Goal: Information Seeking & Learning: Learn about a topic

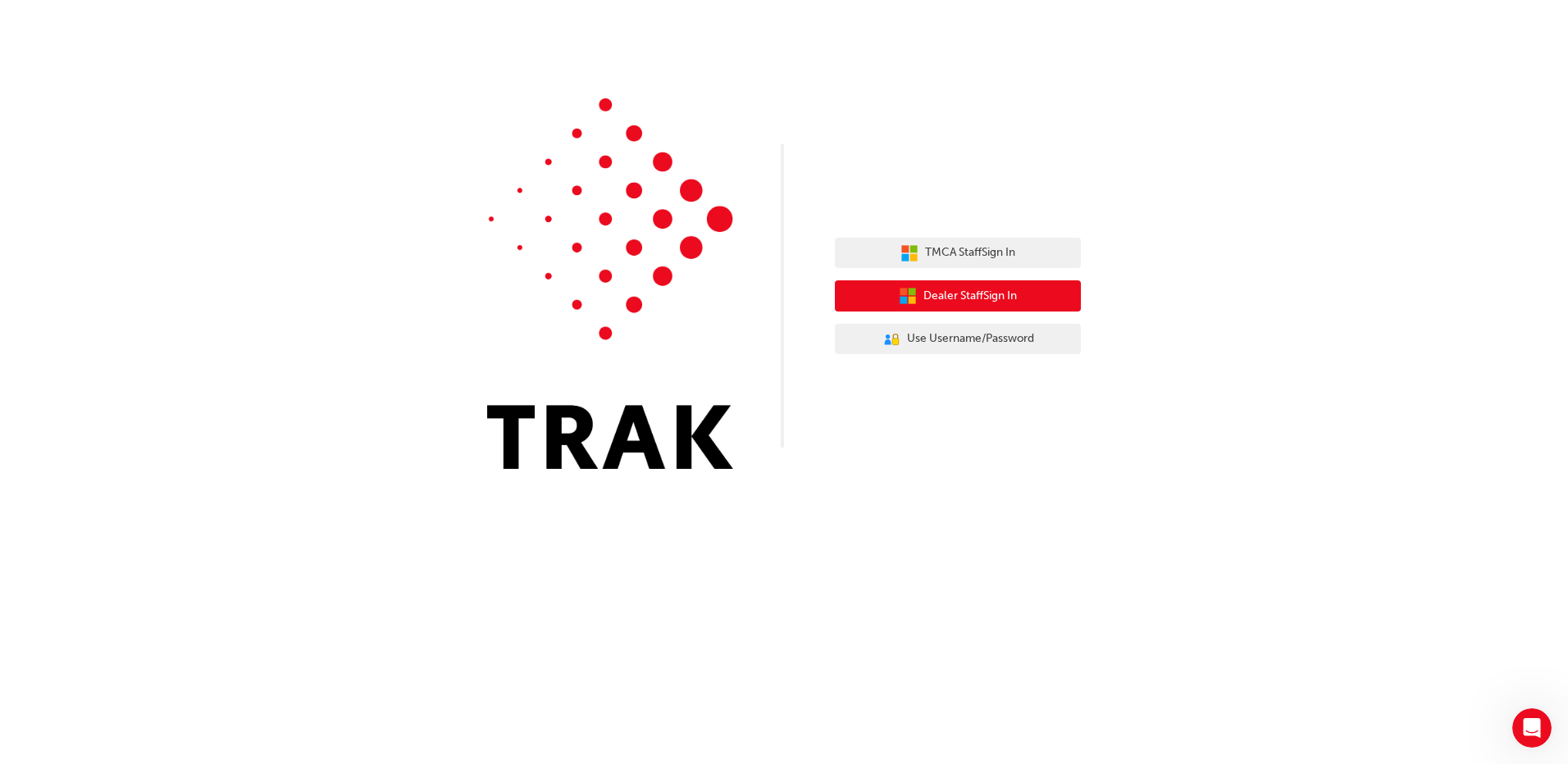
click at [989, 301] on span "Dealer Staff Sign In" at bounding box center [970, 296] width 94 height 19
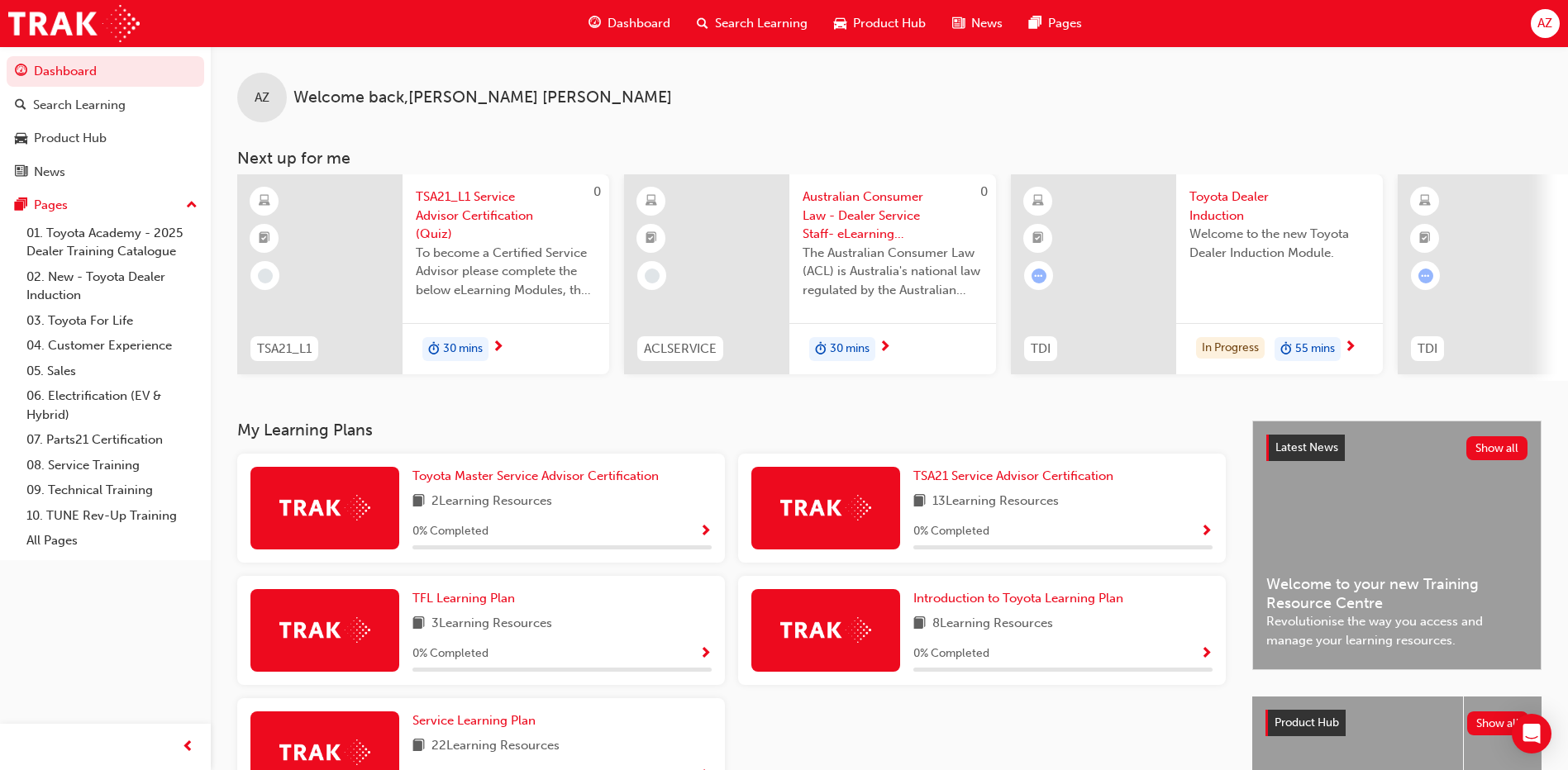
click at [1204, 659] on span "Show Progress" at bounding box center [1206, 654] width 12 height 15
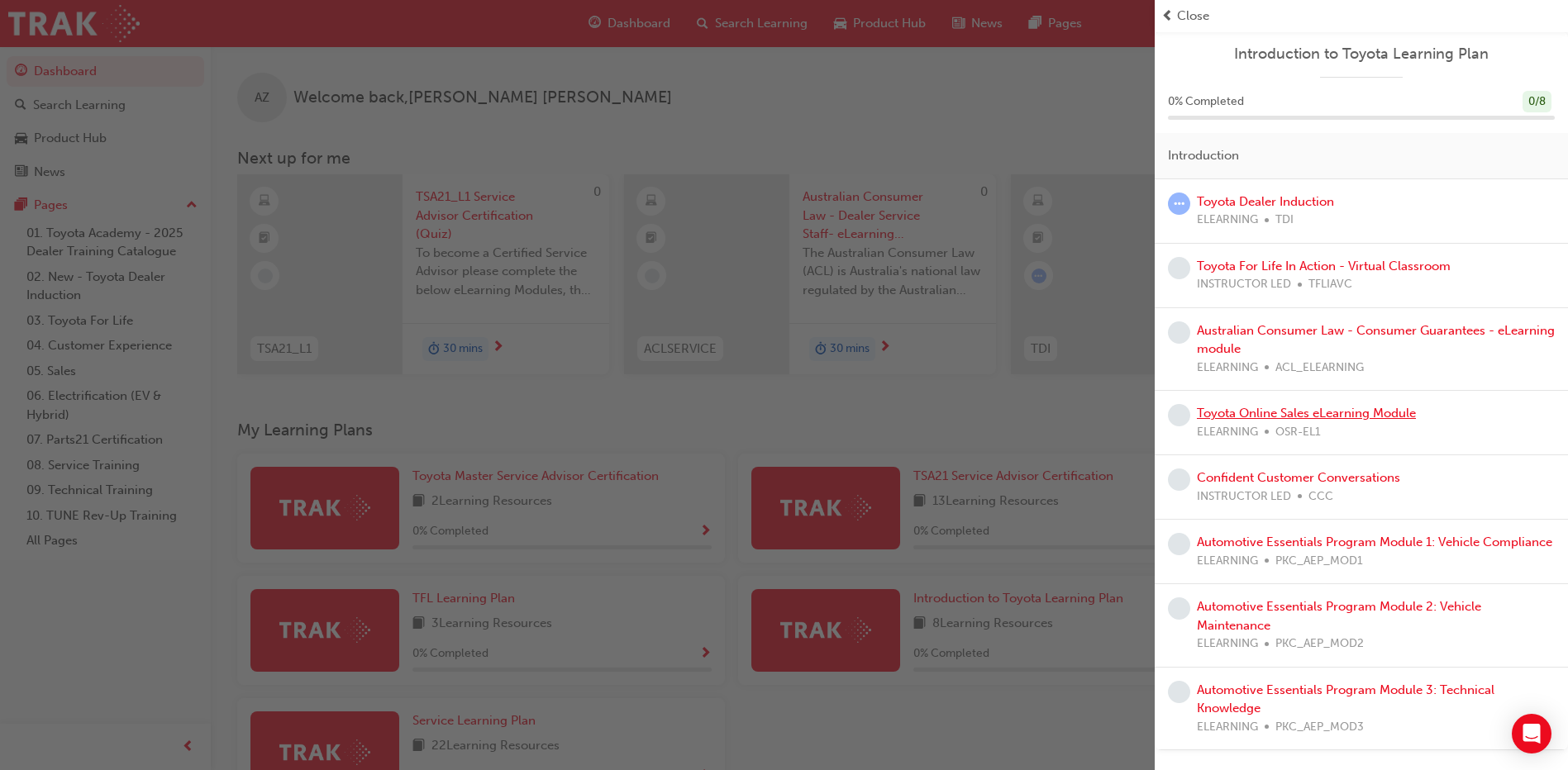
scroll to position [217, 0]
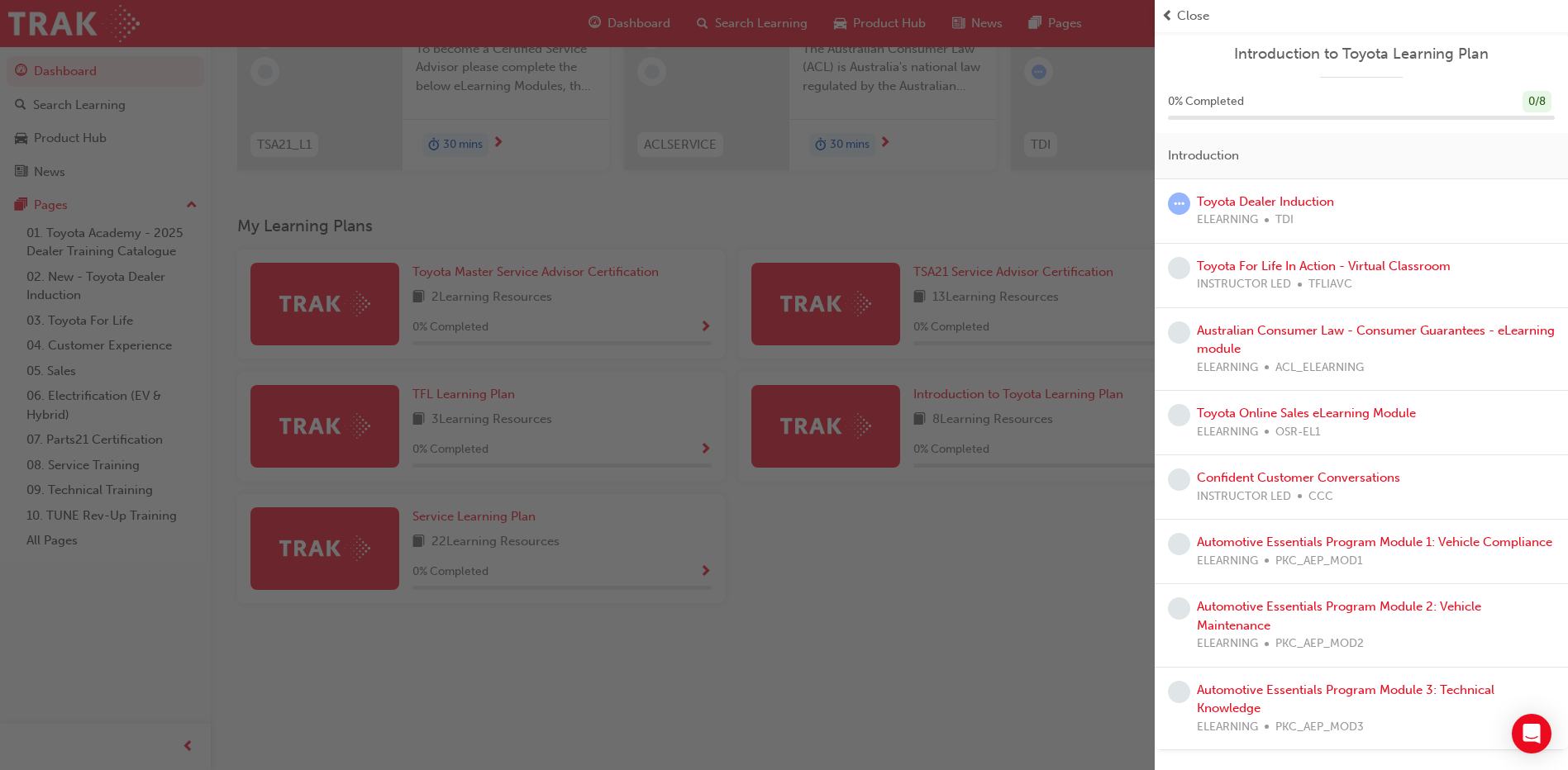
click at [1032, 223] on div "button" at bounding box center [577, 385] width 1155 height 770
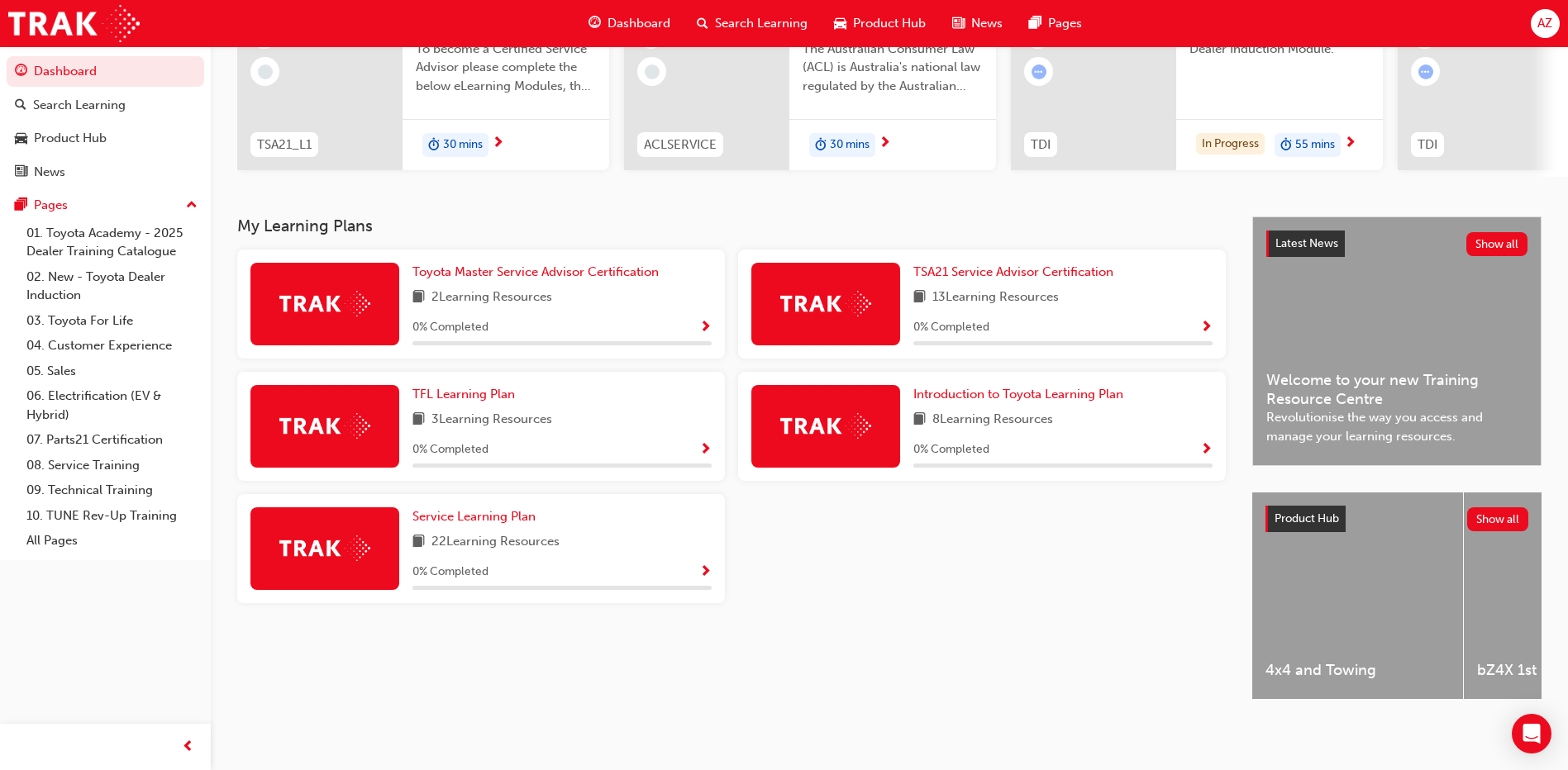
click at [851, 418] on img at bounding box center [826, 425] width 91 height 25
click at [968, 392] on span "Introduction to Toyota Learning Plan" at bounding box center [1018, 394] width 210 height 15
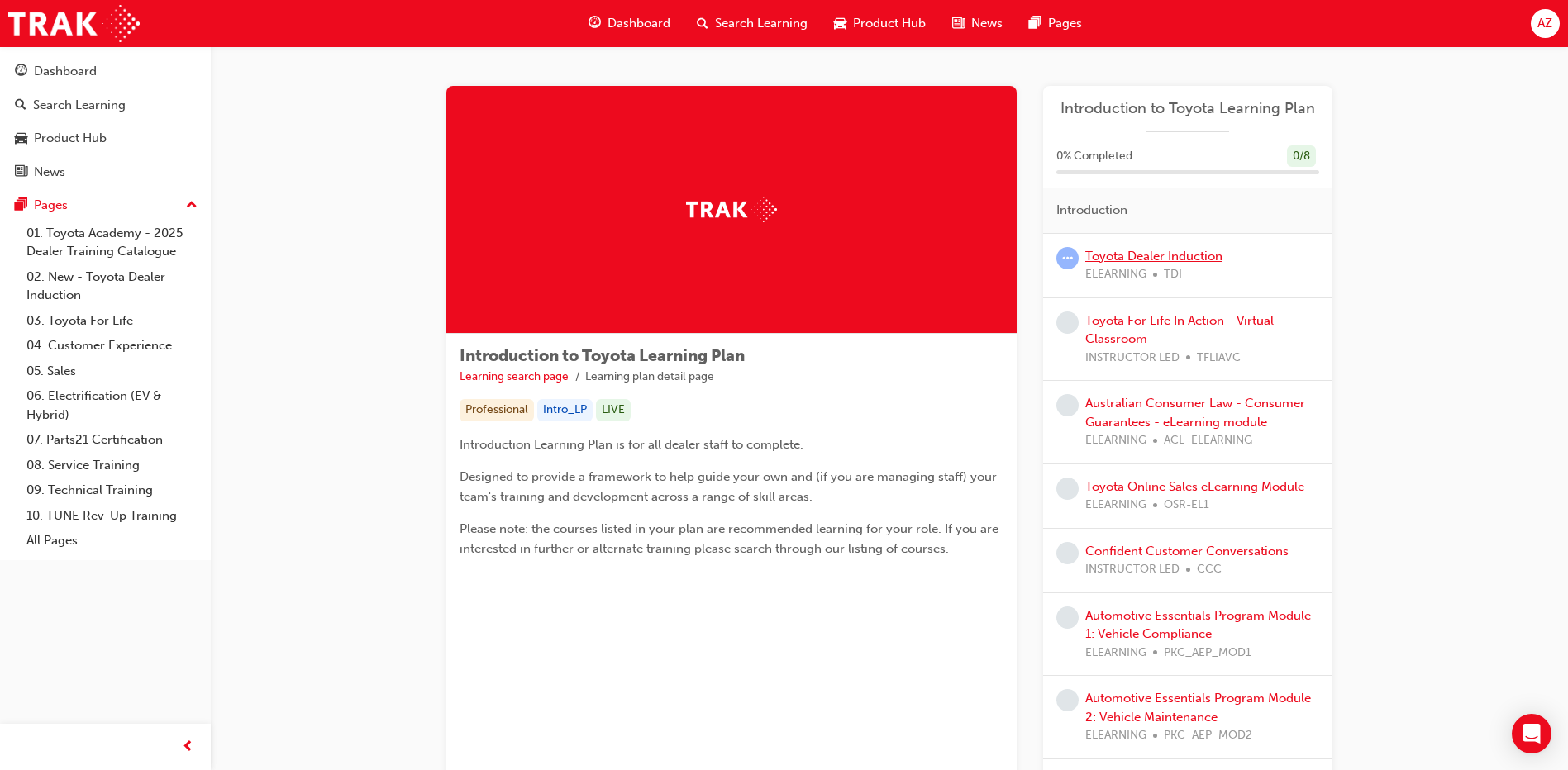
click at [1123, 256] on link "Toyota Dealer Induction" at bounding box center [1154, 256] width 137 height 15
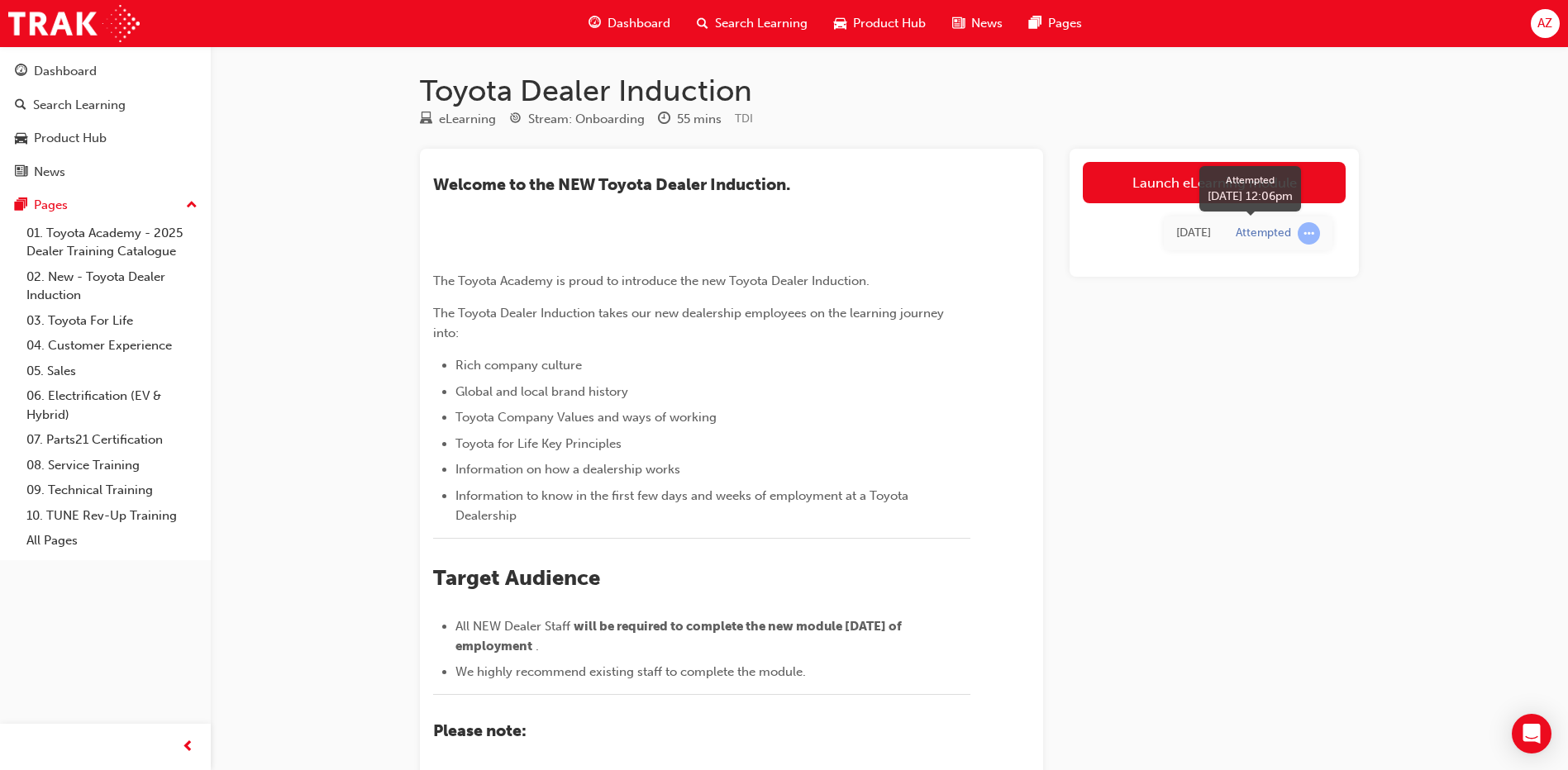
click at [1302, 234] on span "learningRecordVerb_ATTEMPT-icon" at bounding box center [1308, 233] width 22 height 22
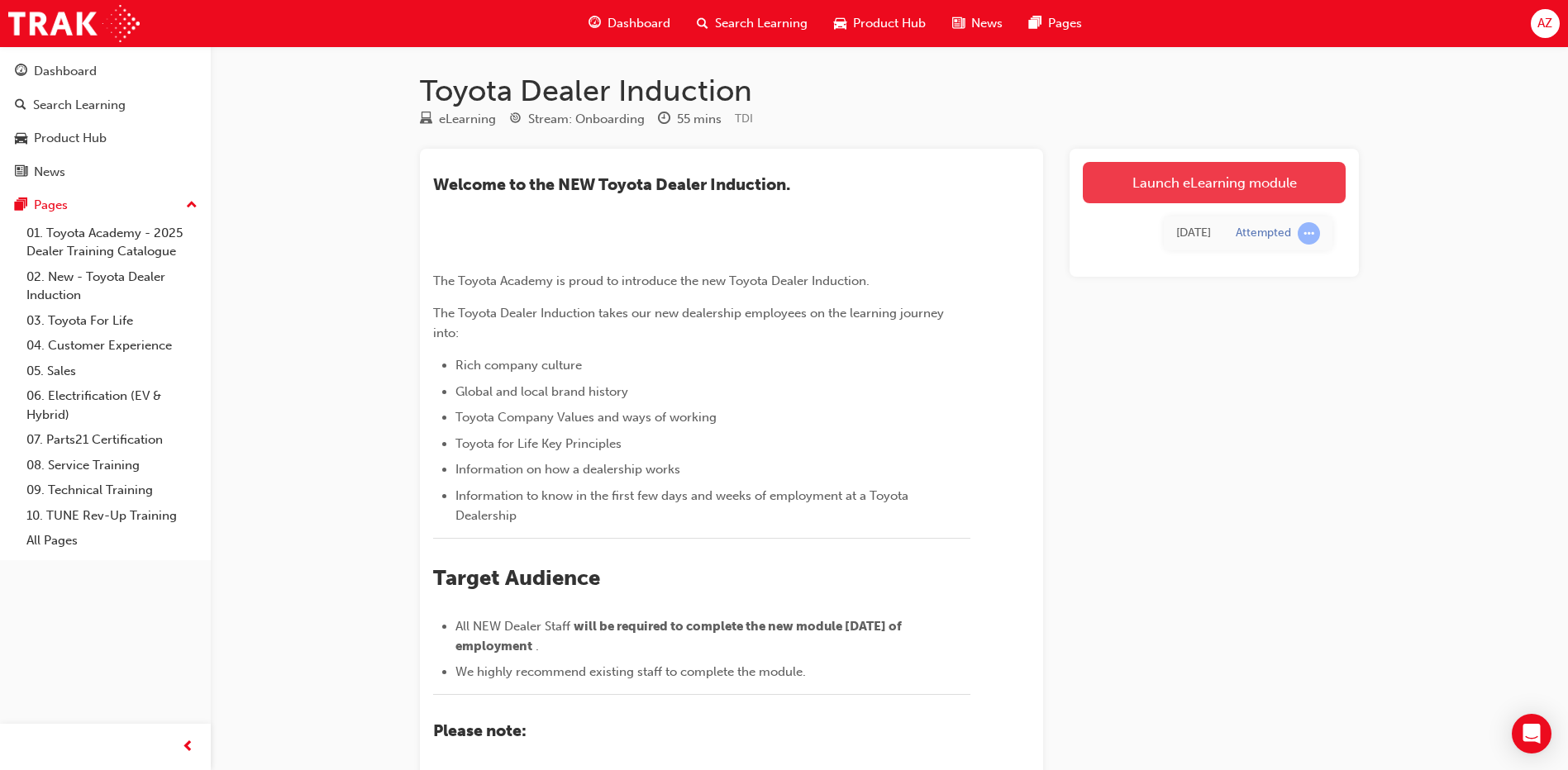
click at [1157, 181] on link "Launch eLearning module" at bounding box center [1214, 182] width 263 height 41
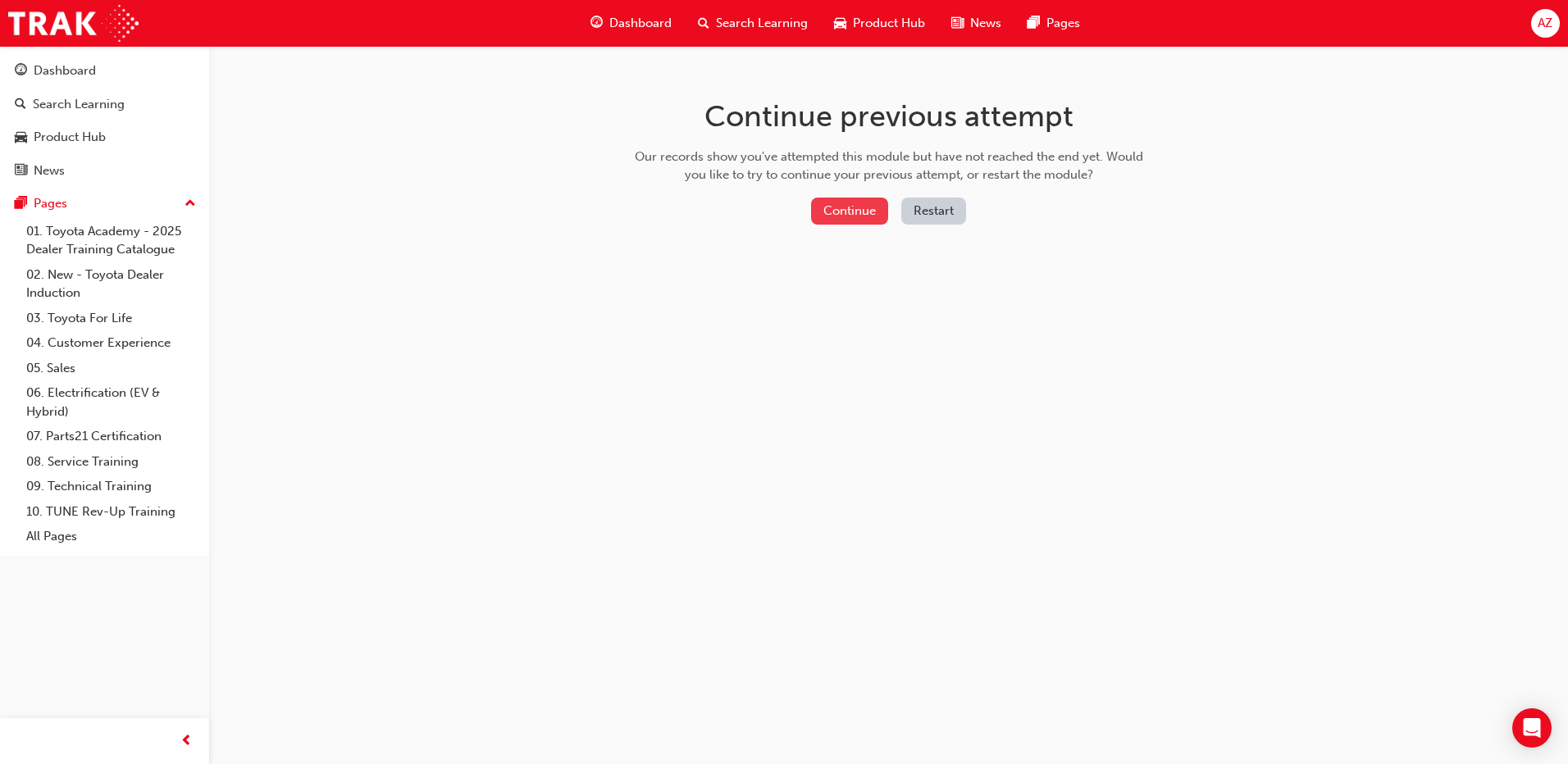
click at [856, 211] on button "Continue" at bounding box center [850, 211] width 77 height 27
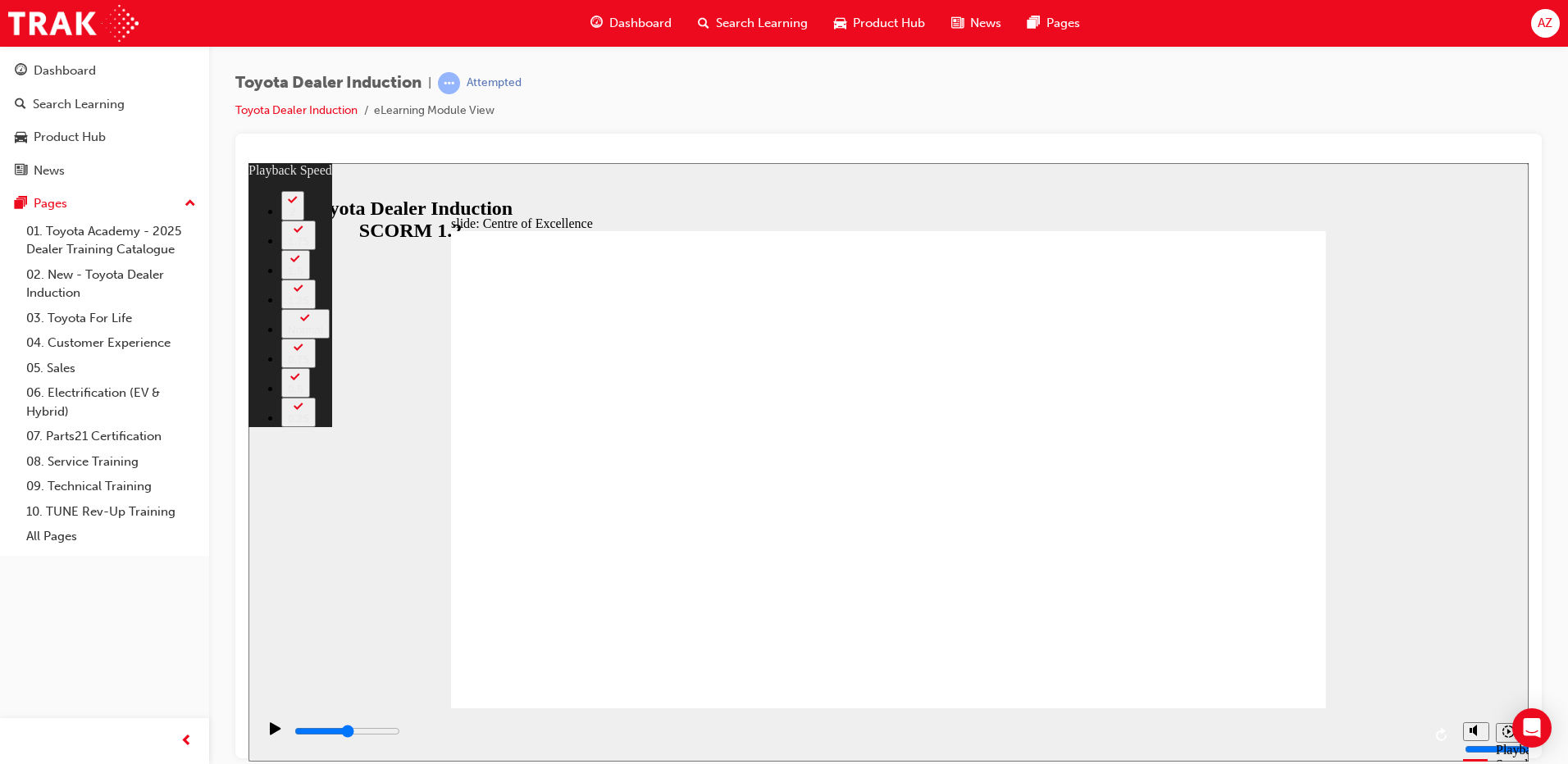
type input "15300"
type input "85"
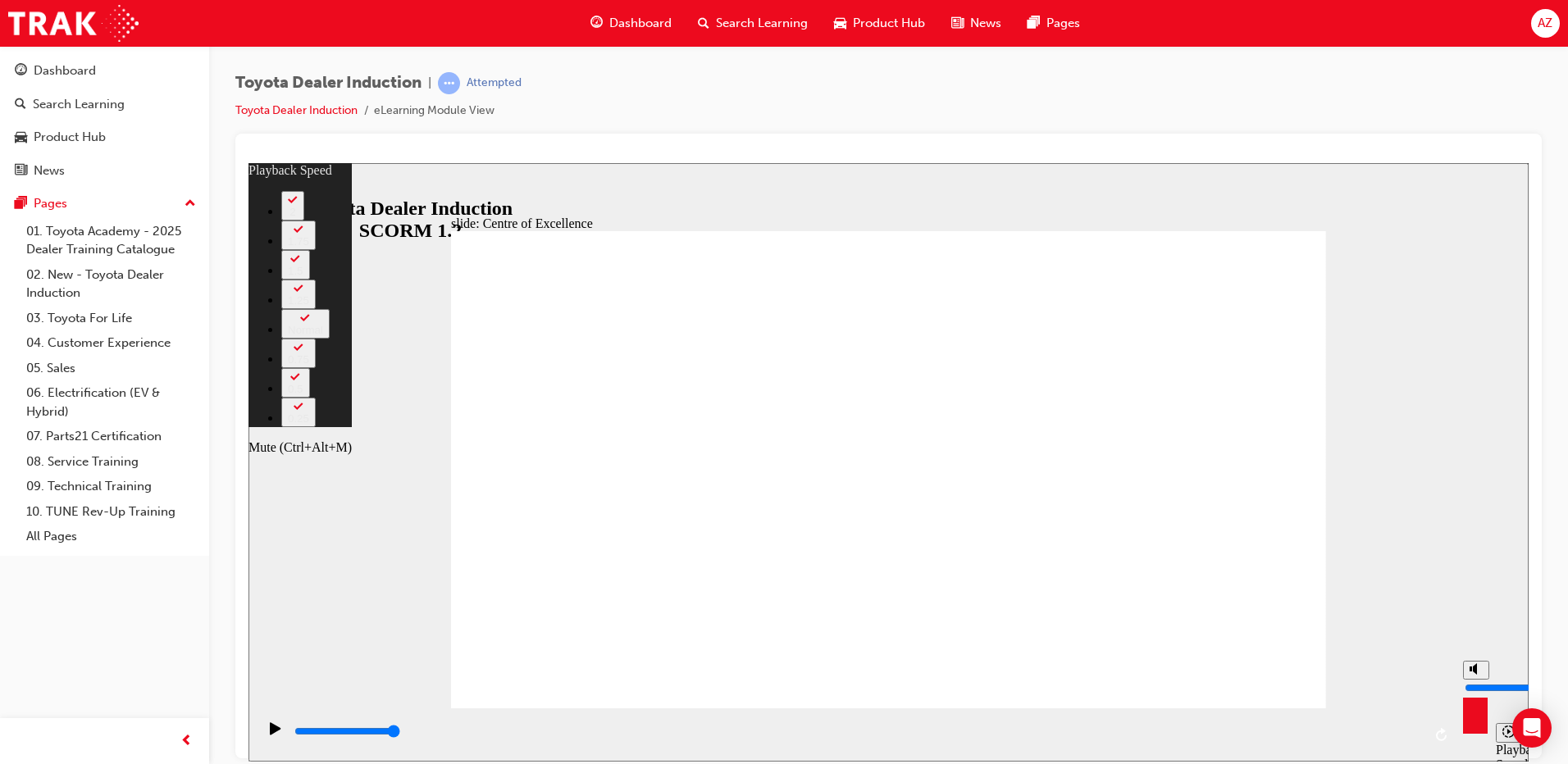
click at [1472, 674] on circle "Mute (Ctrl+Alt+M)" at bounding box center [1478, 668] width 10 height 10
type input "0"
type input "85"
type input "0"
type input "85"
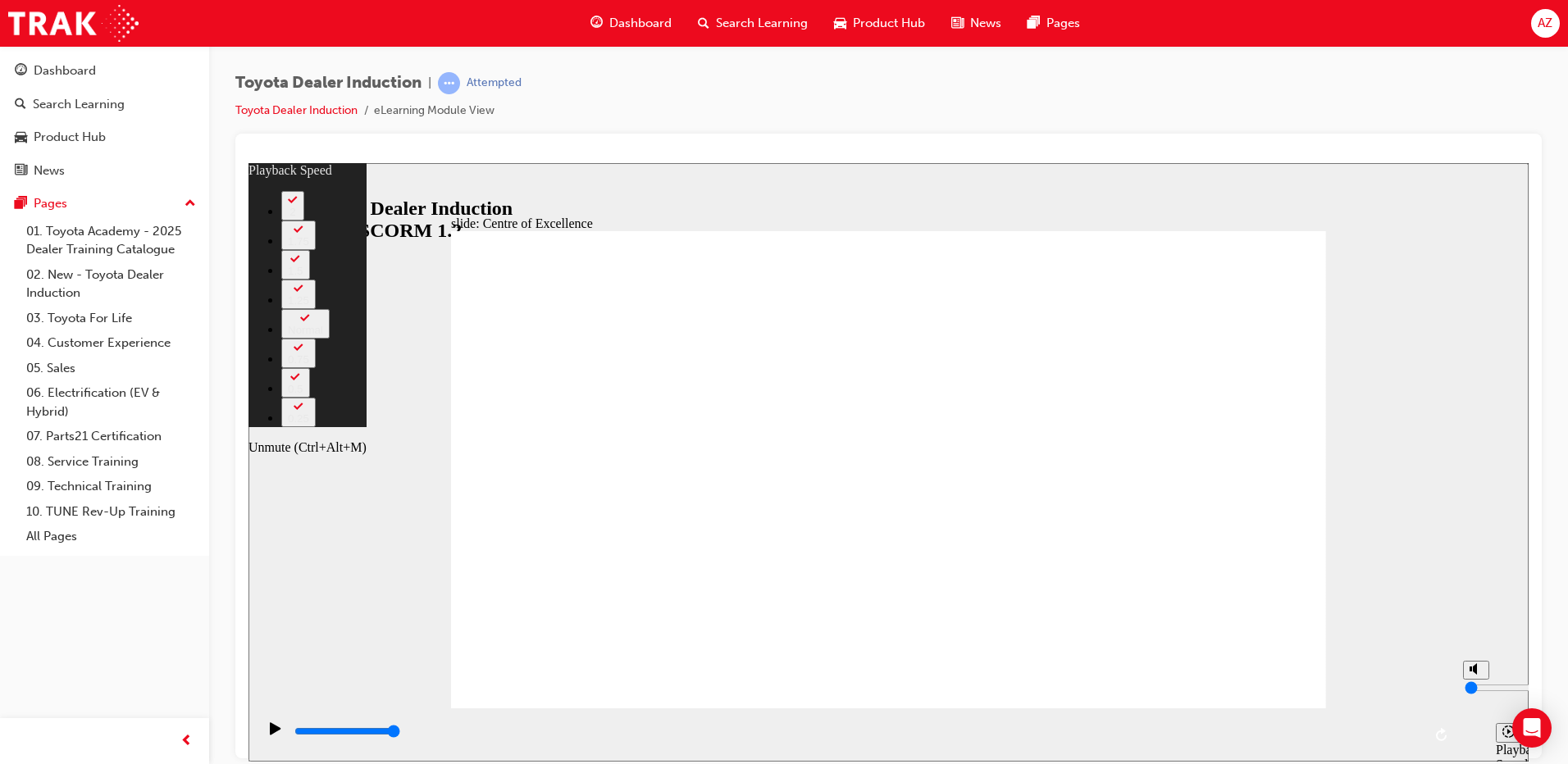
click at [1472, 674] on circle "Unmute (Ctrl+Alt+M)" at bounding box center [1478, 668] width 10 height 10
type input "8"
type input "85"
type input "8"
type input "85"
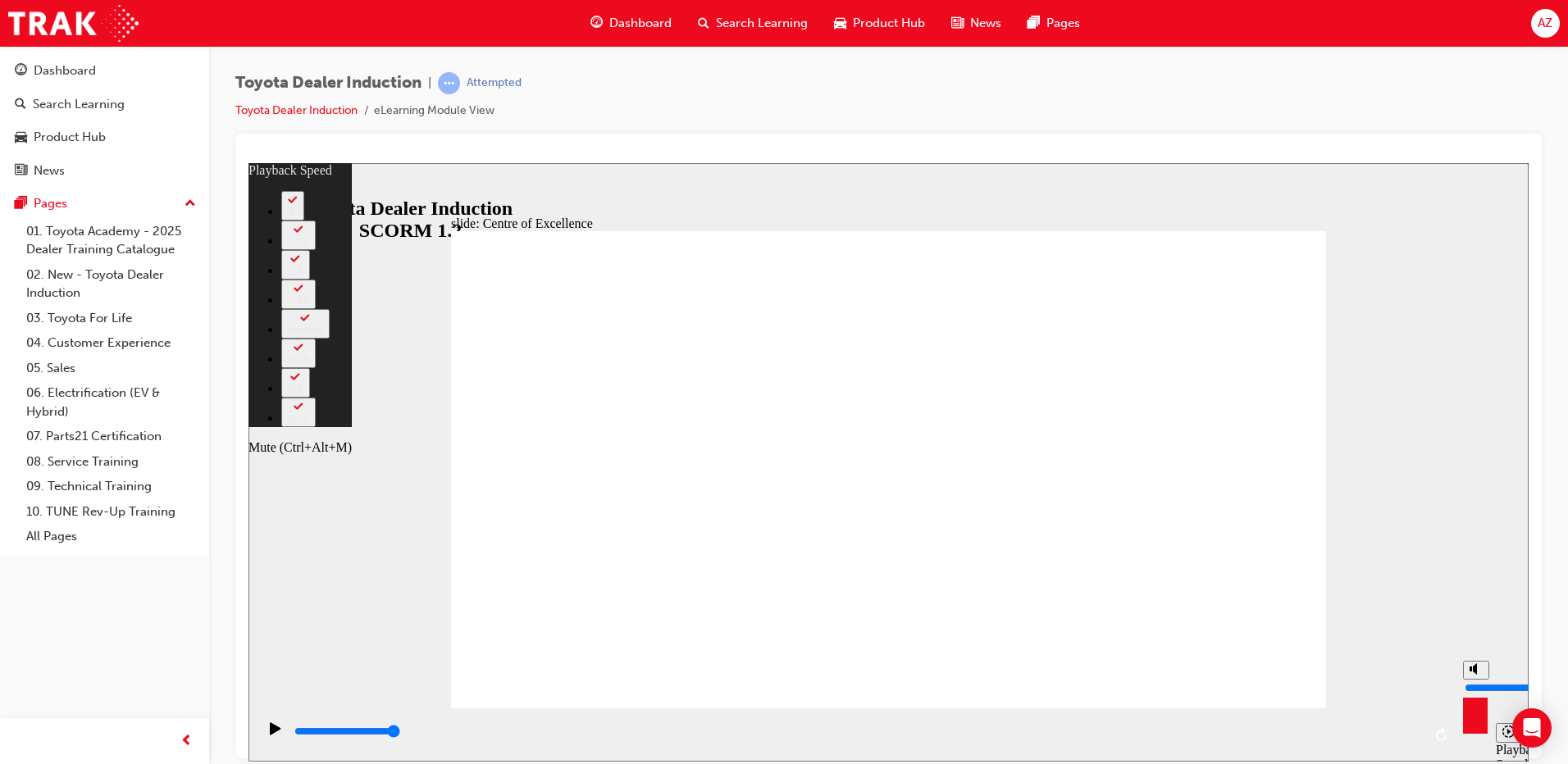
click at [1472, 674] on circle "Mute (Ctrl+Alt+M)" at bounding box center [1478, 668] width 10 height 10
type input "0"
type input "85"
type input "0"
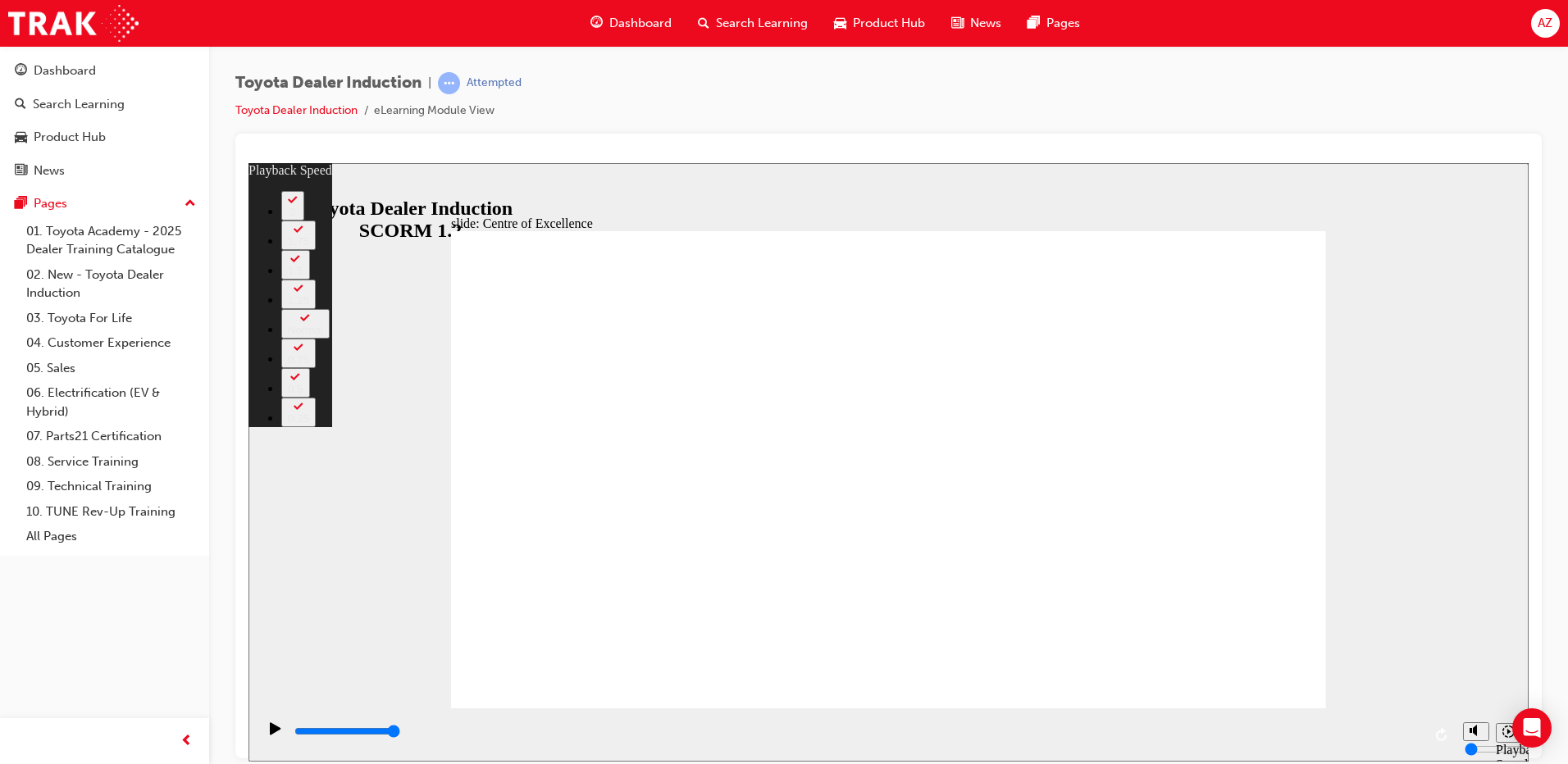
type input "248"
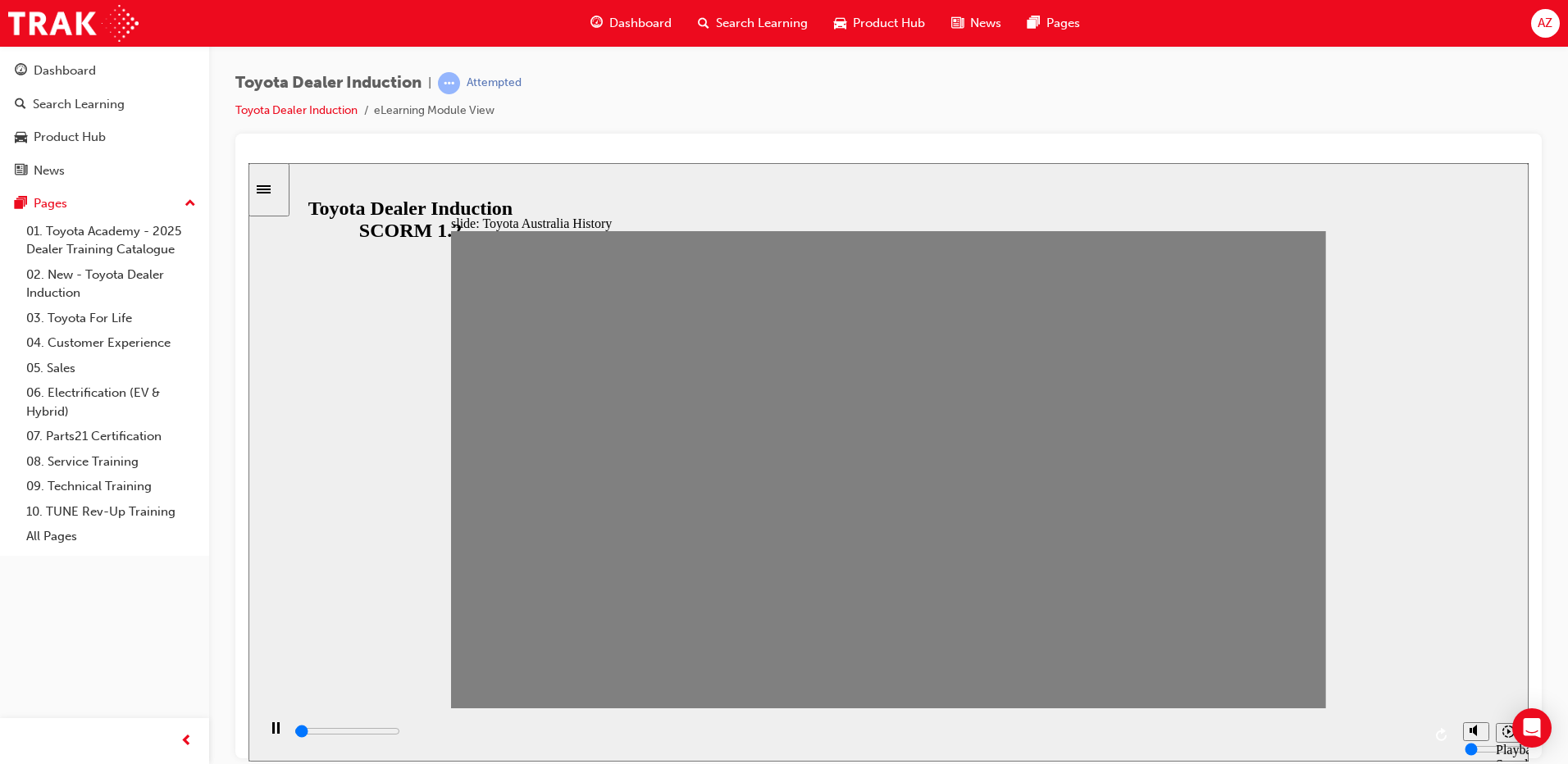
drag, startPoint x: 476, startPoint y: 480, endPoint x: 536, endPoint y: 482, distance: 60.0
type input "0"
type input "1"
drag, startPoint x: 573, startPoint y: 483, endPoint x: 519, endPoint y: 479, distance: 54.1
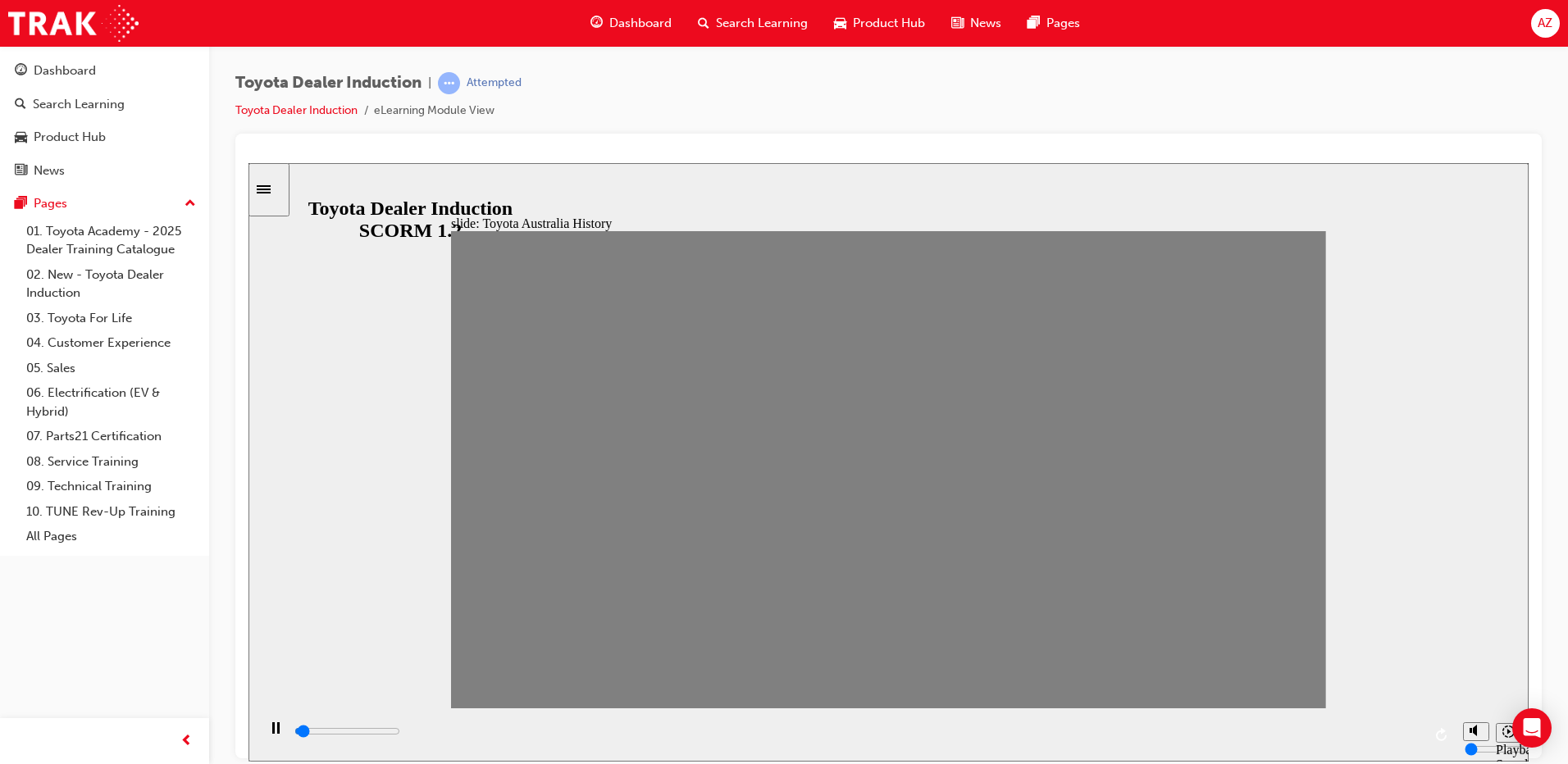
type input "0"
type input "2"
drag, startPoint x: 515, startPoint y: 495, endPoint x: 559, endPoint y: 479, distance: 46.8
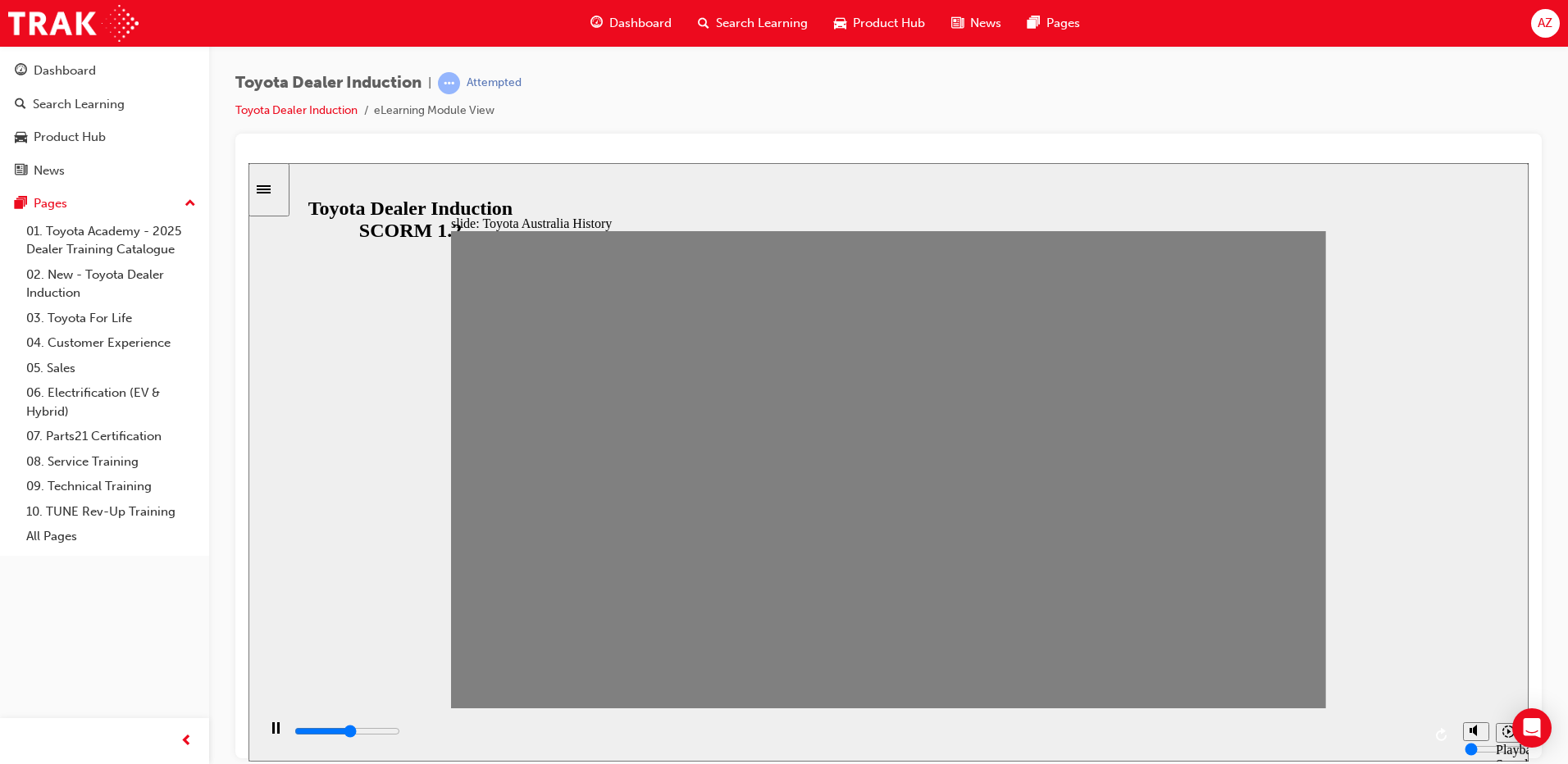
drag, startPoint x: 563, startPoint y: 475, endPoint x: 602, endPoint y: 482, distance: 39.6
drag, startPoint x: 573, startPoint y: 479, endPoint x: 605, endPoint y: 481, distance: 32.1
drag, startPoint x: 601, startPoint y: 478, endPoint x: 635, endPoint y: 480, distance: 34.1
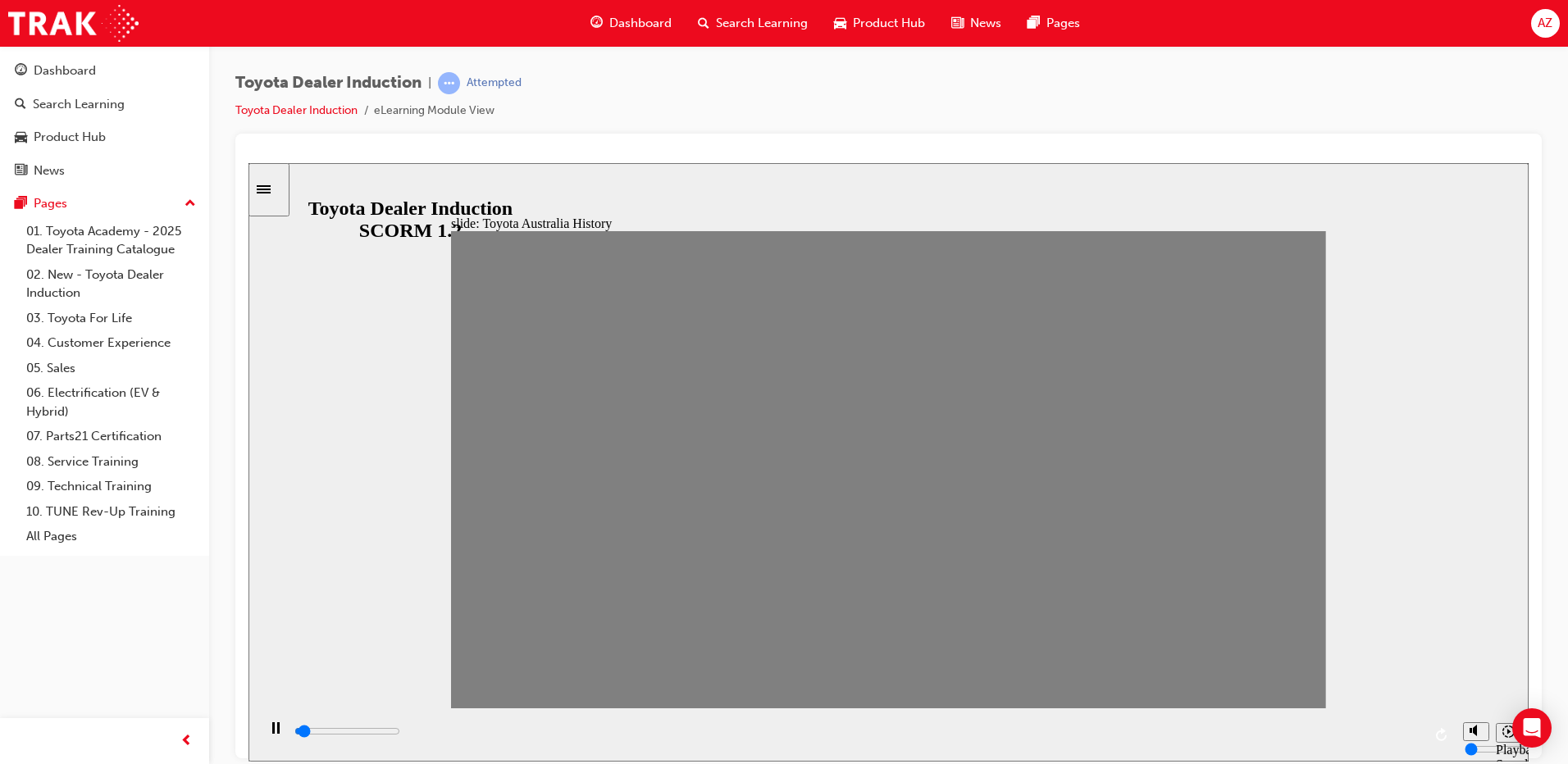
drag, startPoint x: 642, startPoint y: 477, endPoint x: 678, endPoint y: 477, distance: 36.0
drag, startPoint x: 685, startPoint y: 484, endPoint x: 714, endPoint y: 484, distance: 29.0
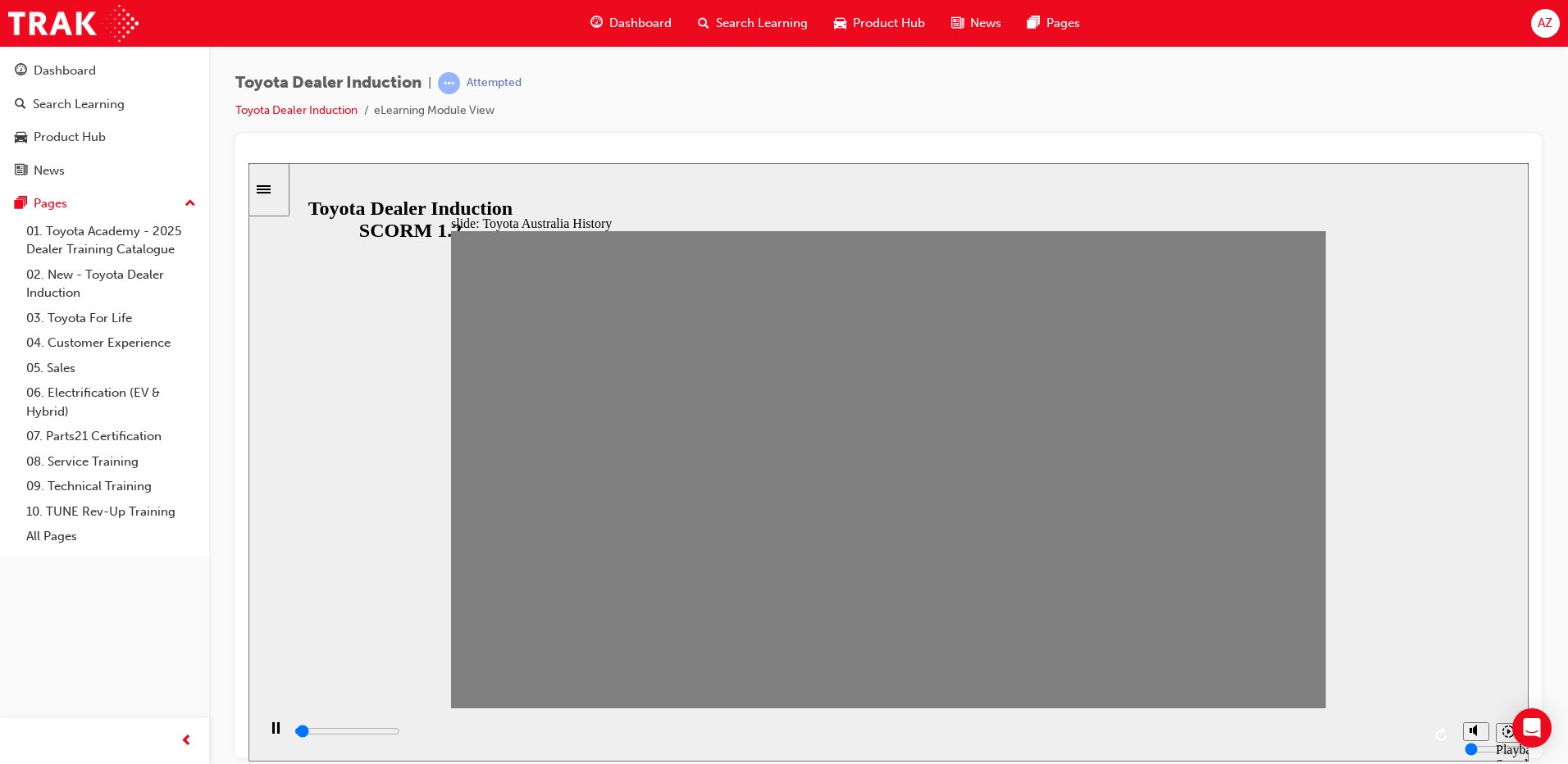
drag, startPoint x: 726, startPoint y: 479, endPoint x: 748, endPoint y: 480, distance: 22.0
drag, startPoint x: 767, startPoint y: 477, endPoint x: 810, endPoint y: 484, distance: 43.6
drag, startPoint x: 804, startPoint y: 477, endPoint x: 841, endPoint y: 477, distance: 37.0
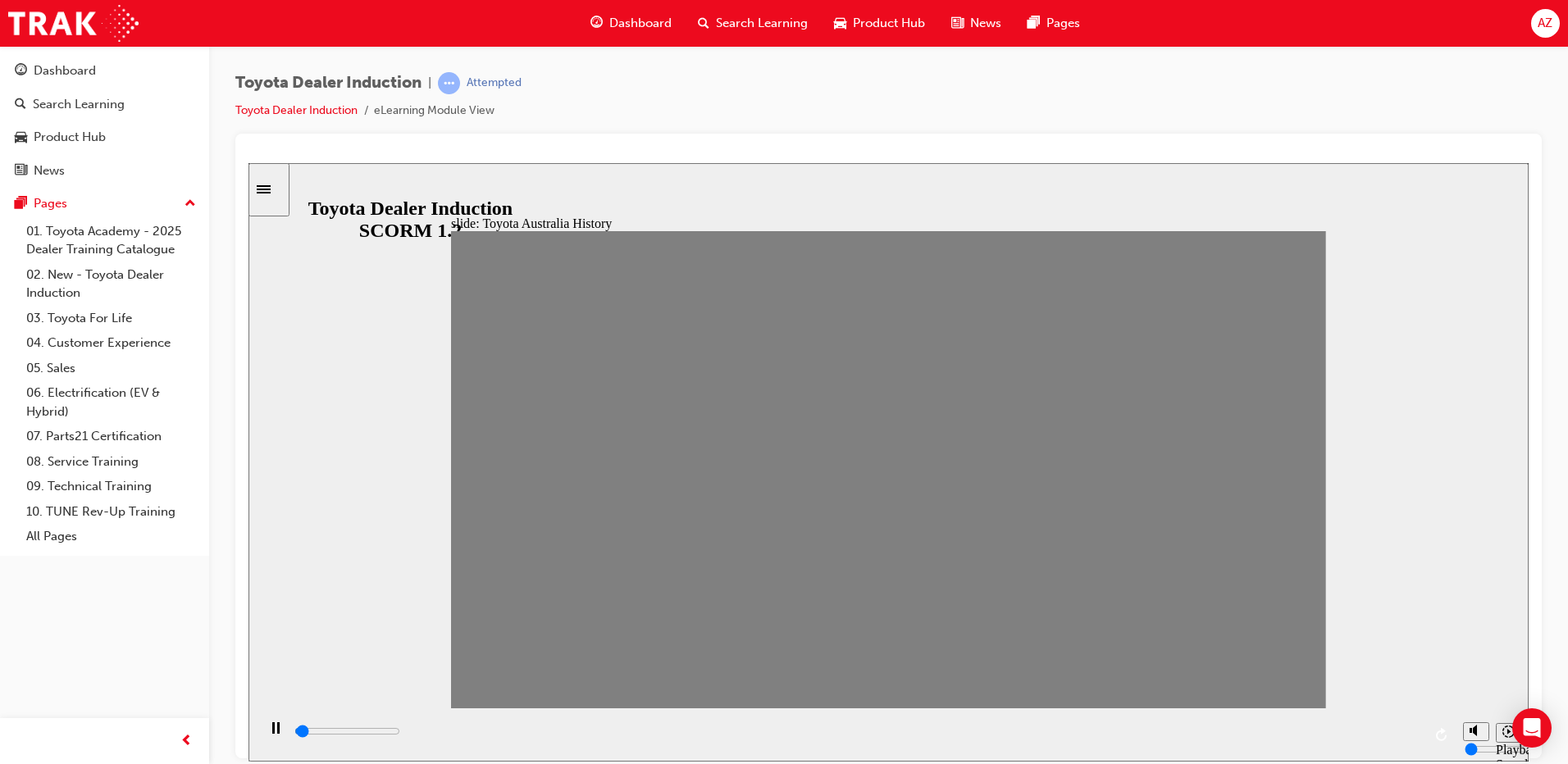
drag, startPoint x: 846, startPoint y: 476, endPoint x: 886, endPoint y: 477, distance: 40.0
drag, startPoint x: 884, startPoint y: 478, endPoint x: 916, endPoint y: 479, distance: 32.0
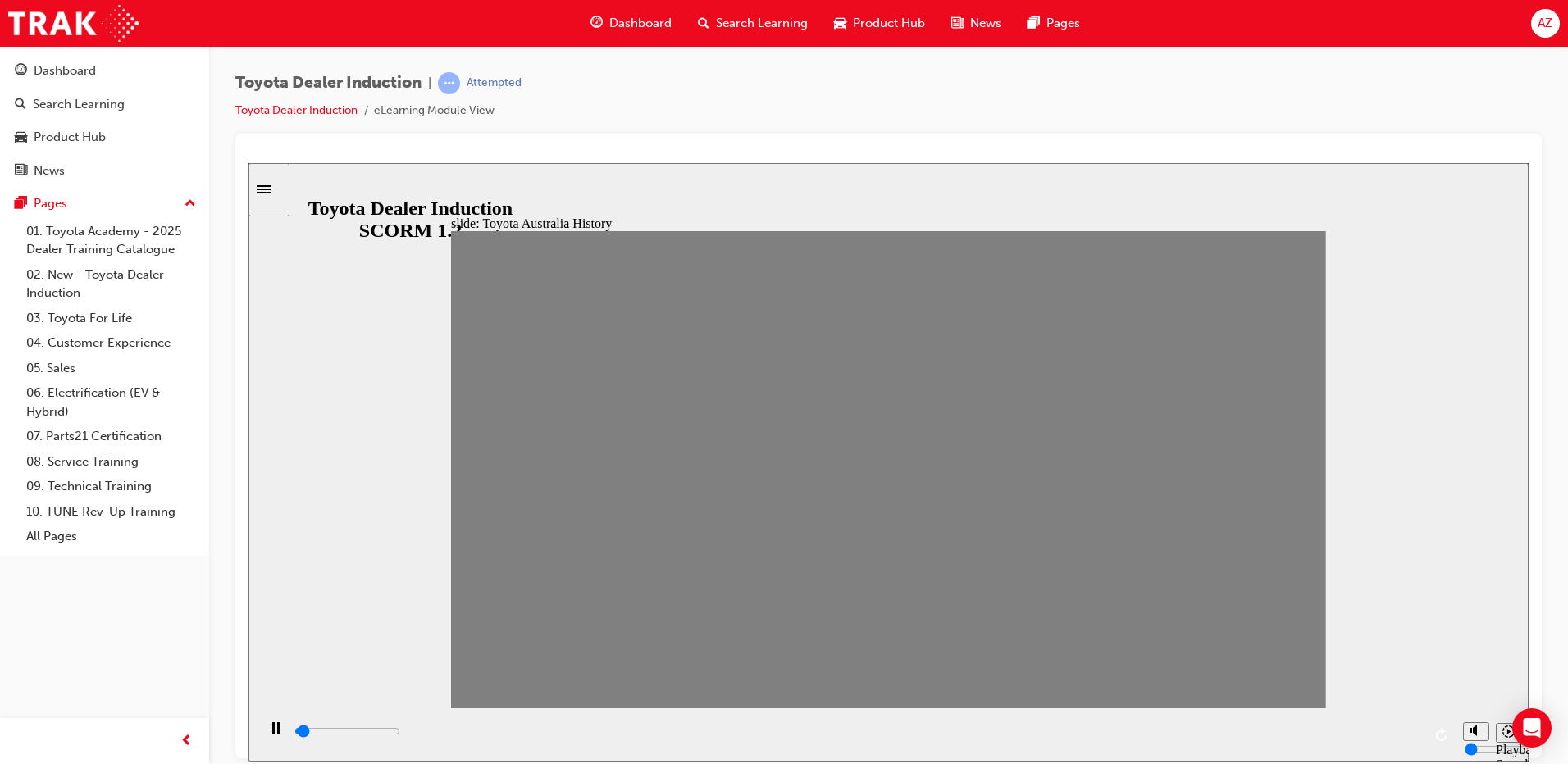
drag, startPoint x: 914, startPoint y: 479, endPoint x: 979, endPoint y: 479, distance: 65.0
drag, startPoint x: 1005, startPoint y: 483, endPoint x: 1043, endPoint y: 482, distance: 38.0
type input "0"
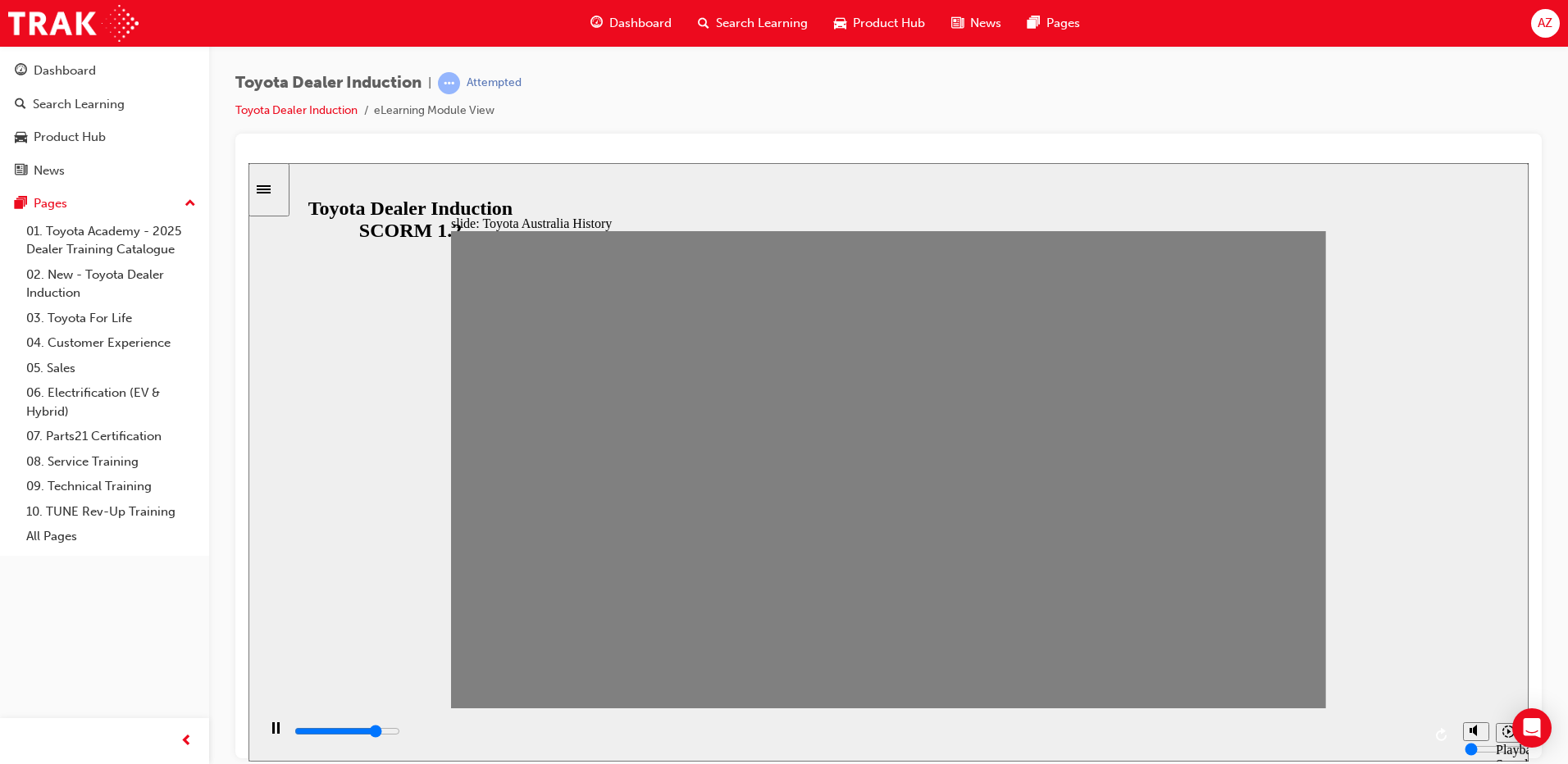
type input "13"
drag, startPoint x: 1039, startPoint y: 480, endPoint x: 1006, endPoint y: 482, distance: 33.1
type input "0"
type input "14"
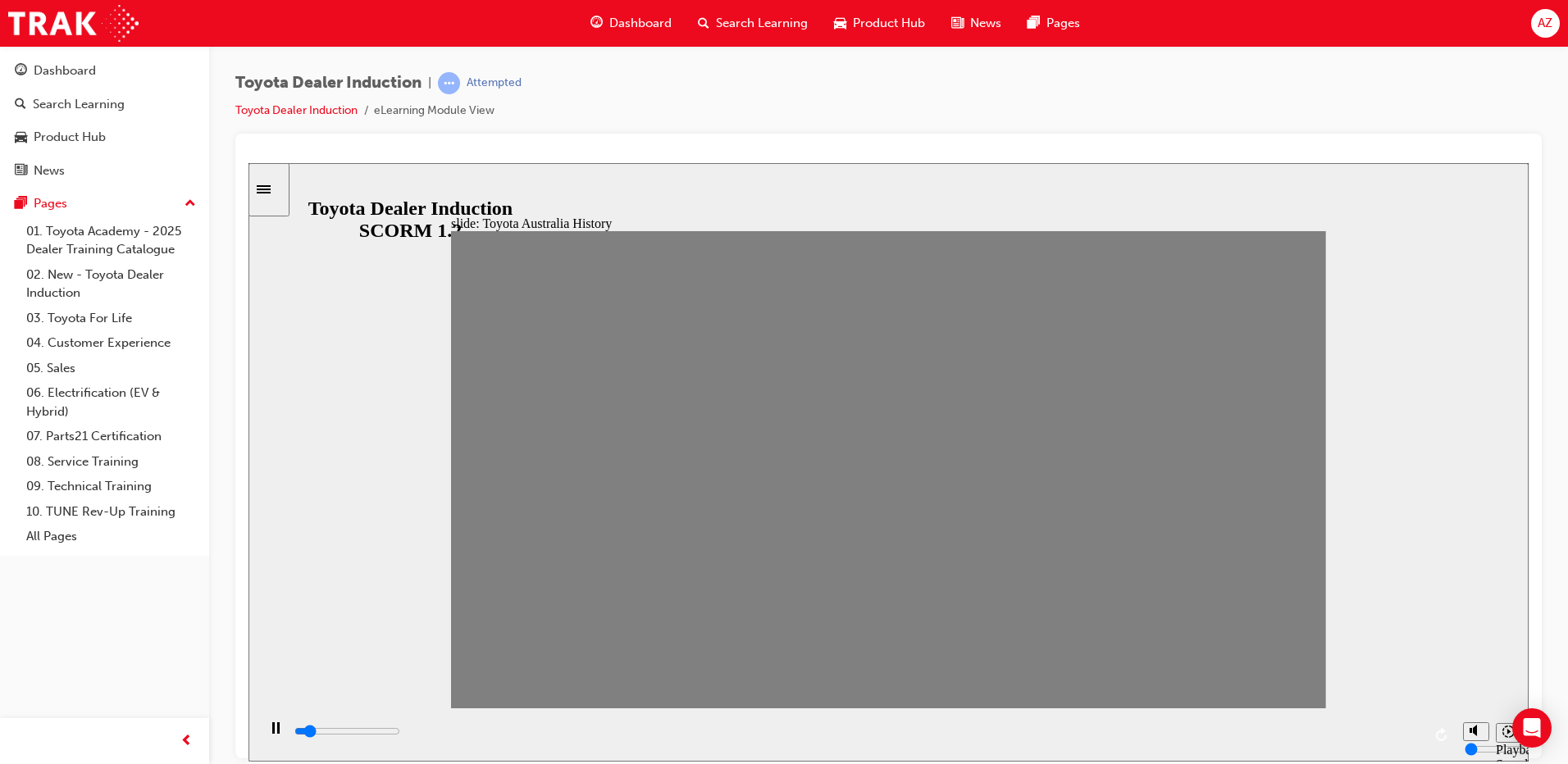
drag, startPoint x: 1006, startPoint y: 482, endPoint x: 1097, endPoint y: 481, distance: 91.0
drag, startPoint x: 1082, startPoint y: 478, endPoint x: 1110, endPoint y: 480, distance: 28.1
drag, startPoint x: 1126, startPoint y: 474, endPoint x: 1151, endPoint y: 482, distance: 26.2
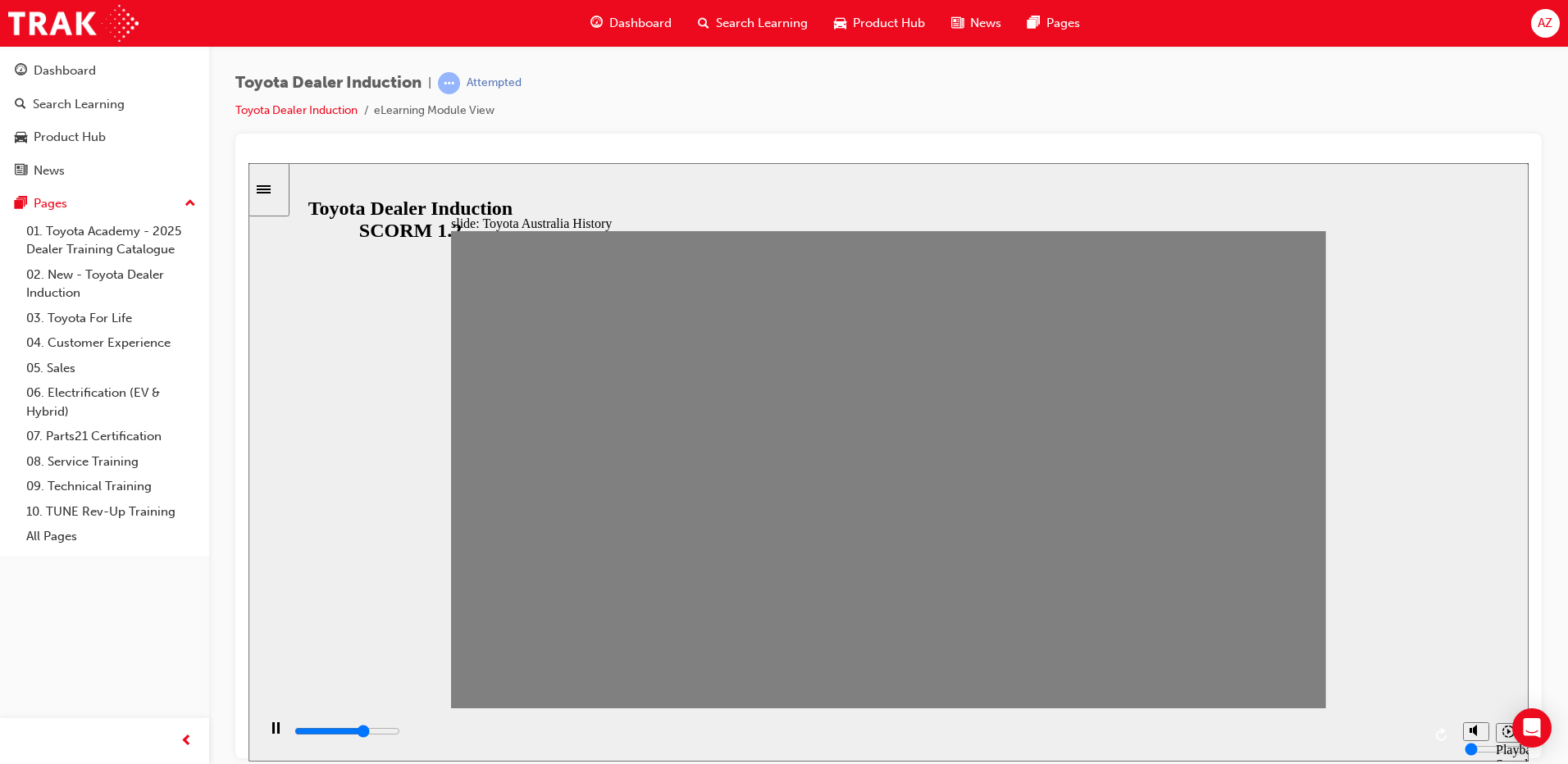
drag, startPoint x: 1123, startPoint y: 482, endPoint x: 1168, endPoint y: 483, distance: 45.0
drag, startPoint x: 1168, startPoint y: 483, endPoint x: 1212, endPoint y: 487, distance: 44.2
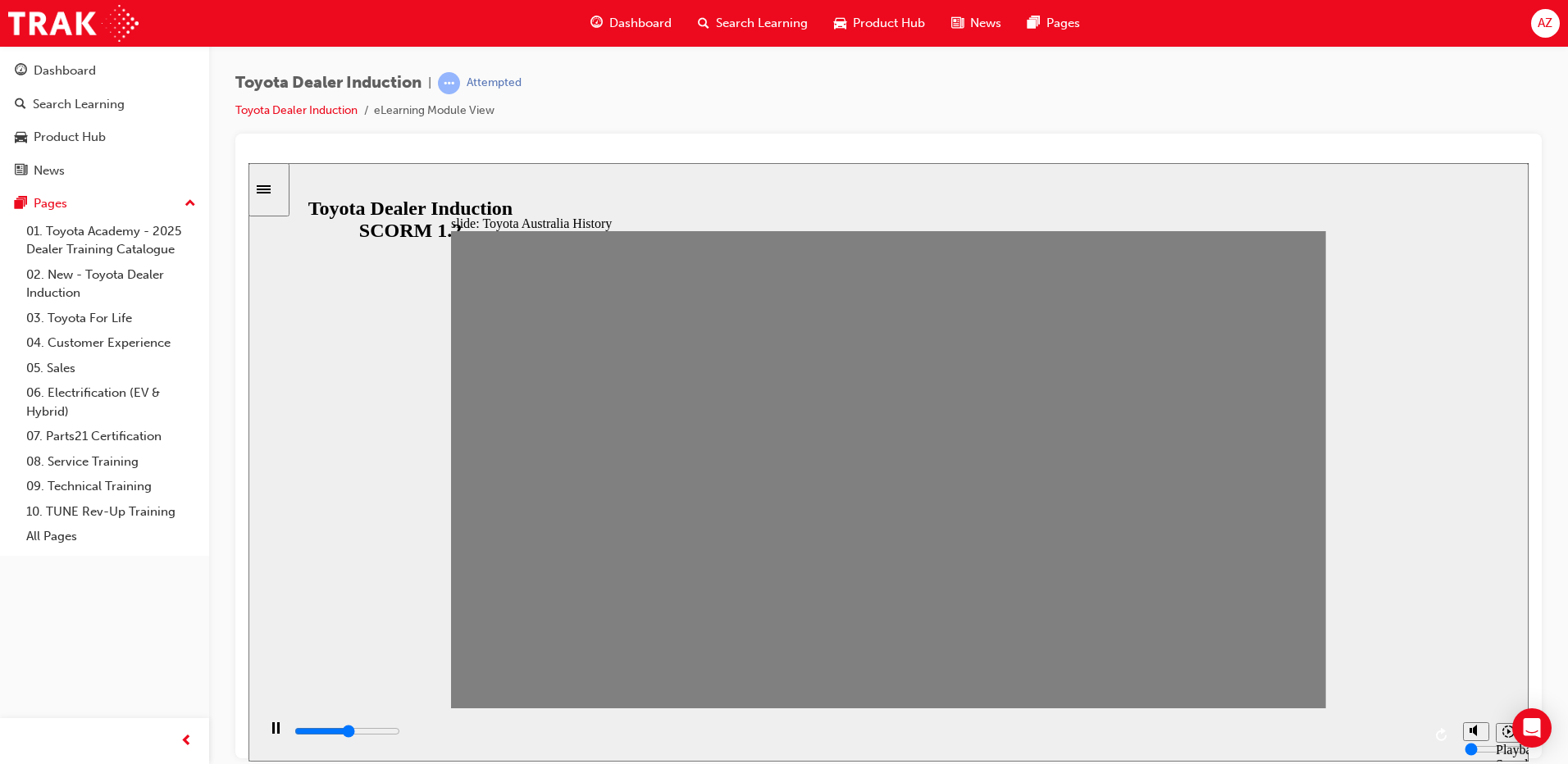
drag, startPoint x: 1205, startPoint y: 473, endPoint x: 1255, endPoint y: 474, distance: 50.0
drag, startPoint x: 1210, startPoint y: 478, endPoint x: 1250, endPoint y: 484, distance: 40.4
drag, startPoint x: 1253, startPoint y: 486, endPoint x: 1280, endPoint y: 486, distance: 27.0
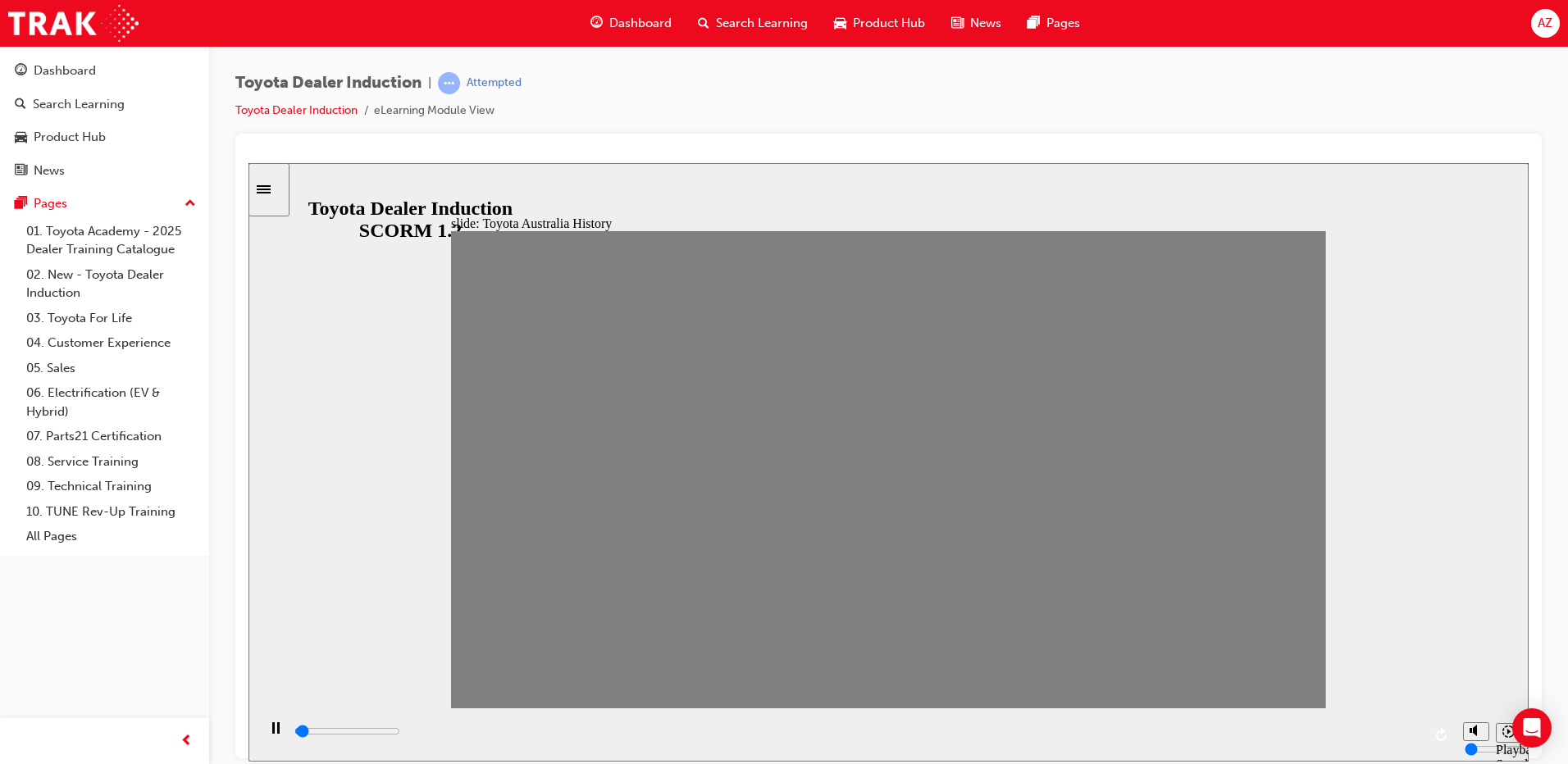
drag, startPoint x: 1300, startPoint y: 486, endPoint x: 1304, endPoint y: 477, distance: 9.8
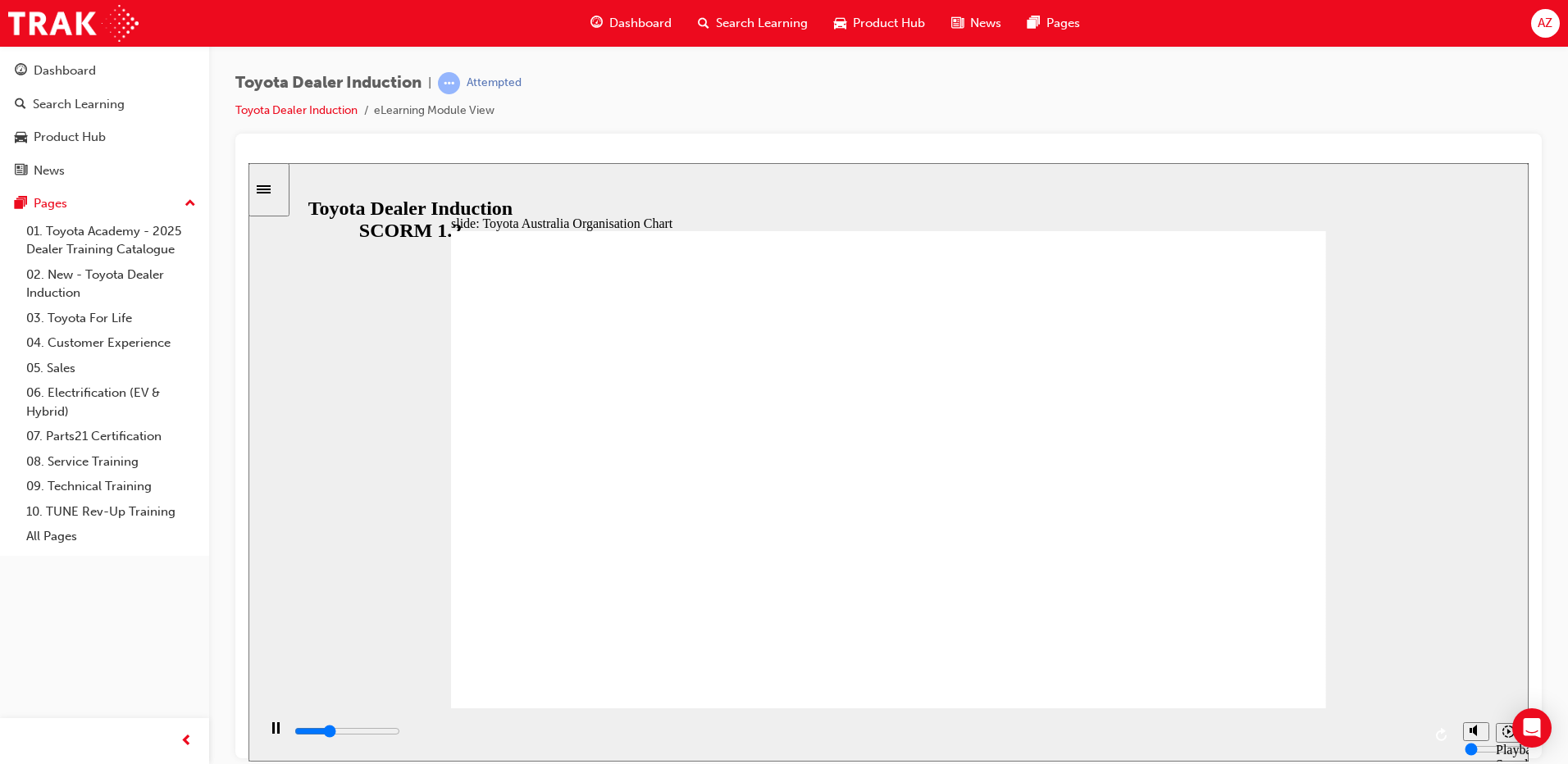
drag, startPoint x: 984, startPoint y: 559, endPoint x: 845, endPoint y: 557, distance: 139.0
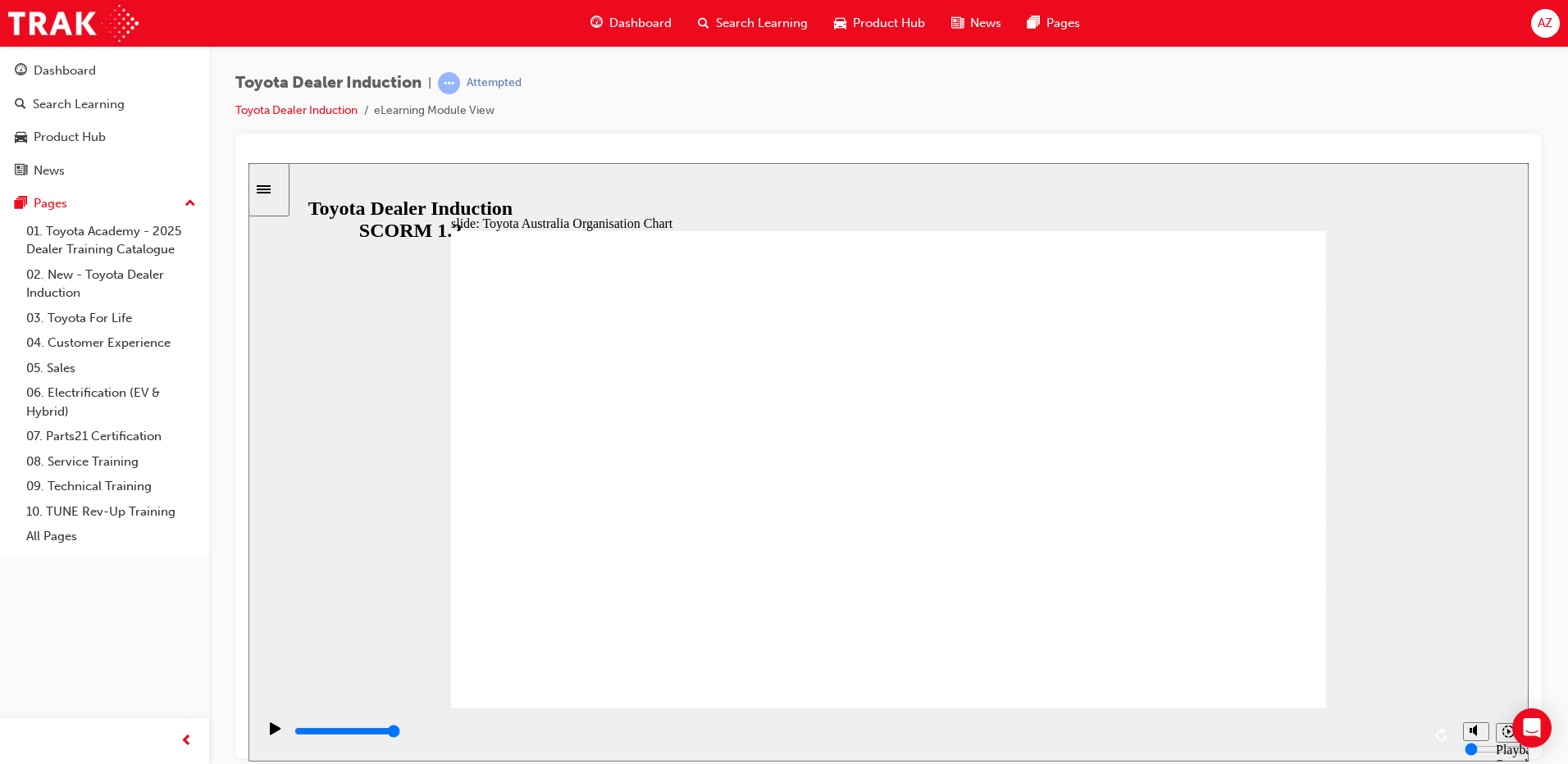
type input "5000"
radio input "true"
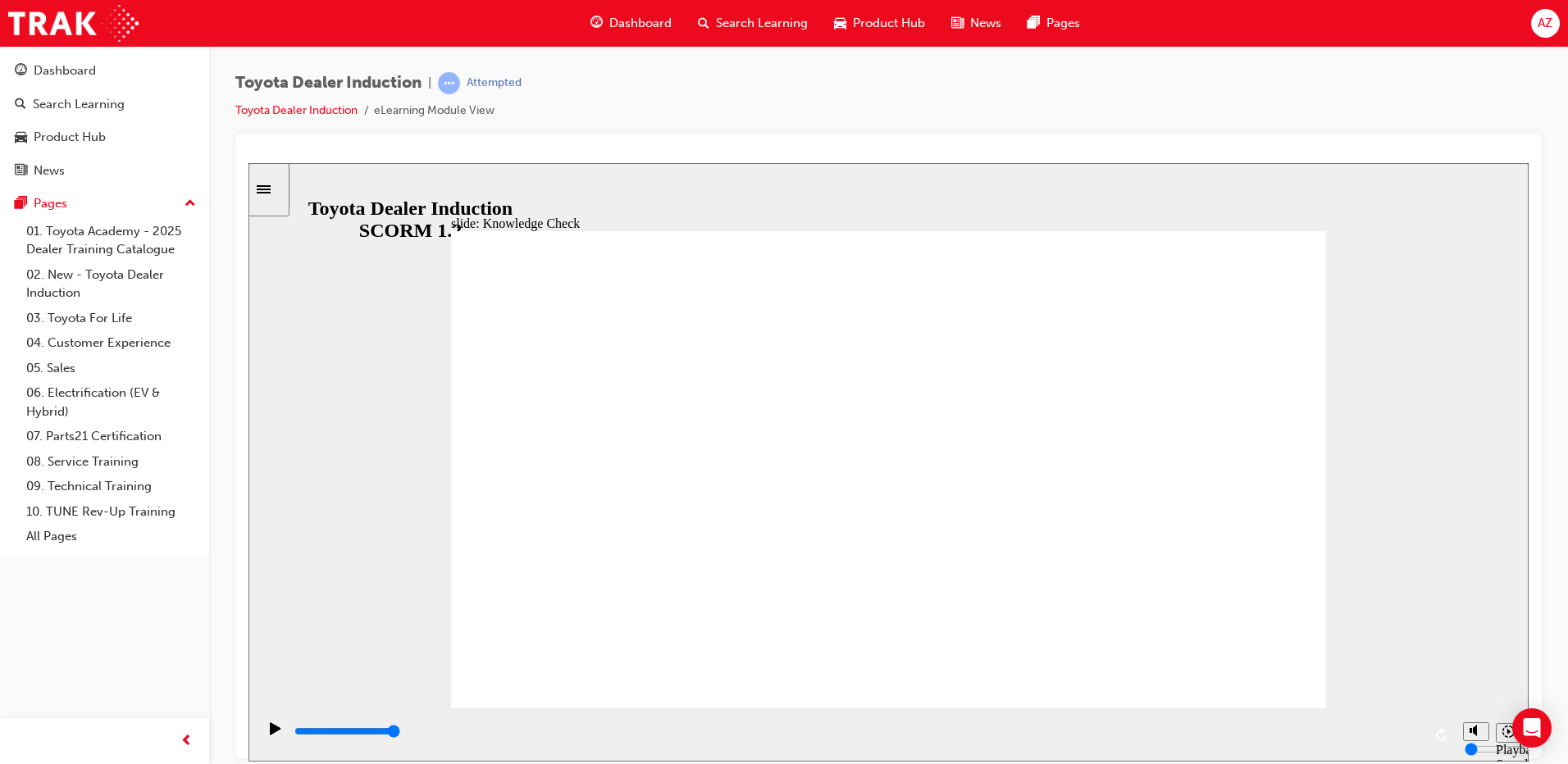
type input "3000"
radio input "true"
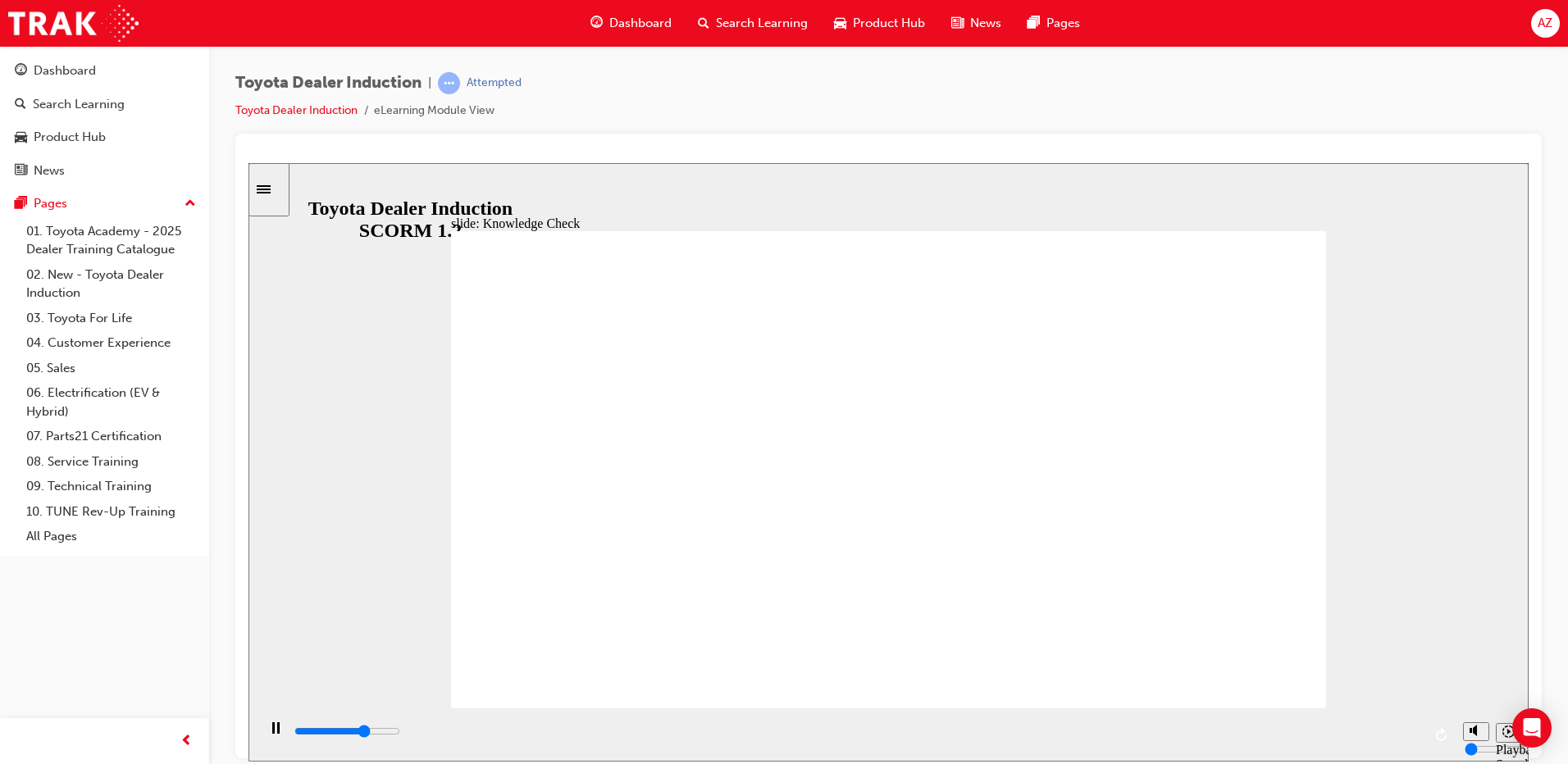
type input "3400"
radio input "true"
type input "5000"
radio input "true"
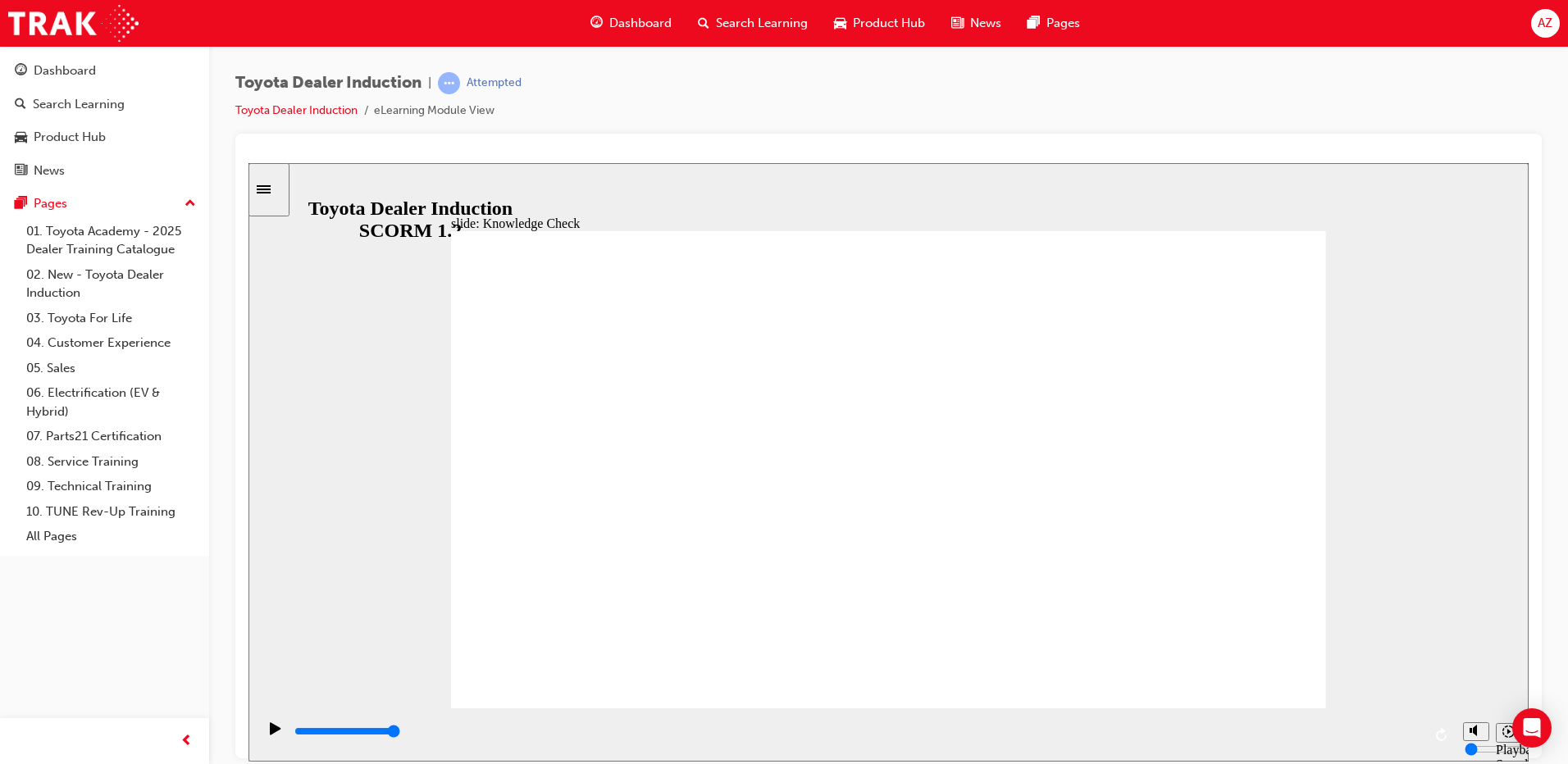
click at [278, 183] on div "Sidebar Toggle" at bounding box center [269, 189] width 28 height 12
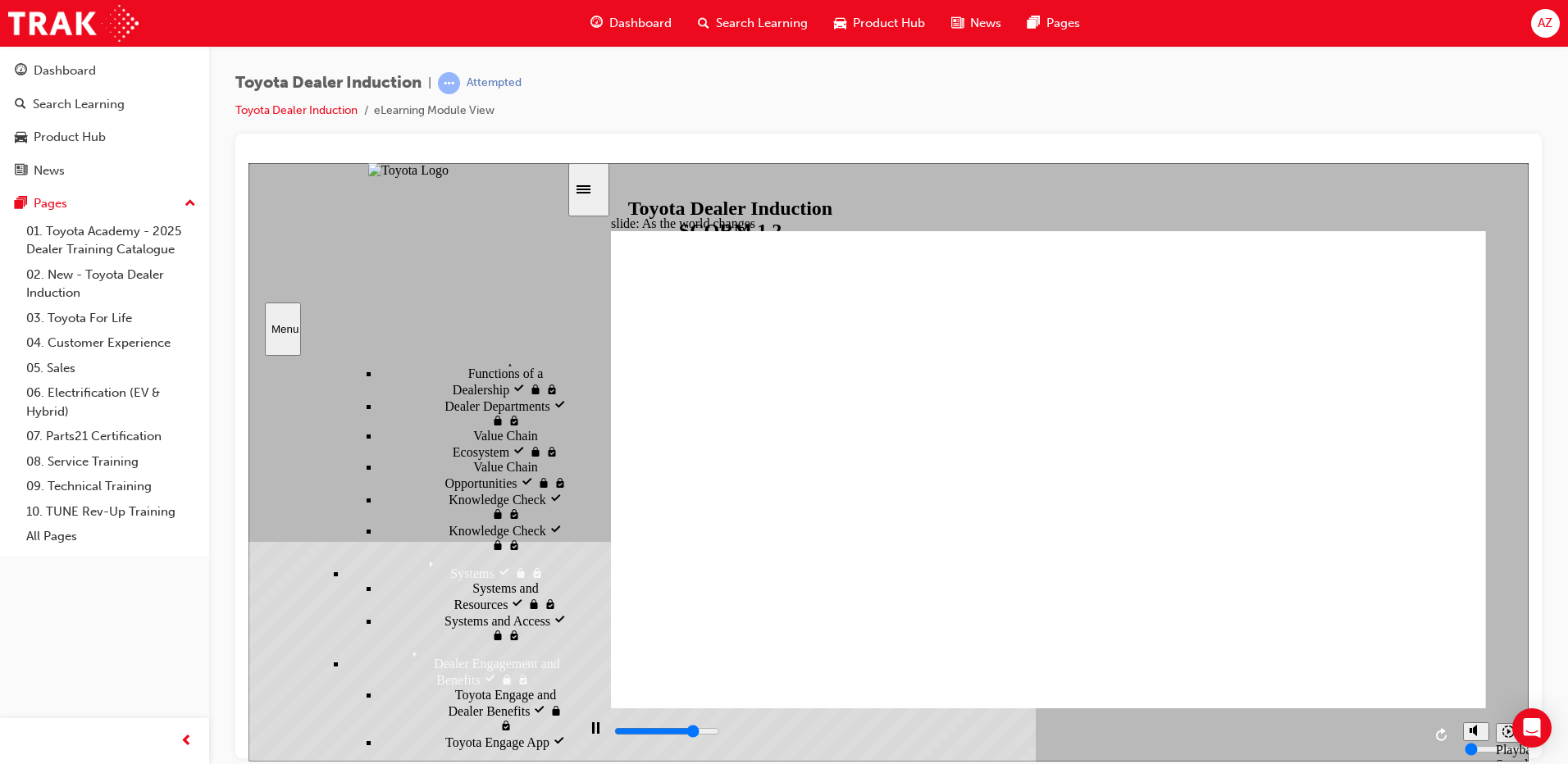
scroll to position [2137, 0]
type input "9200"
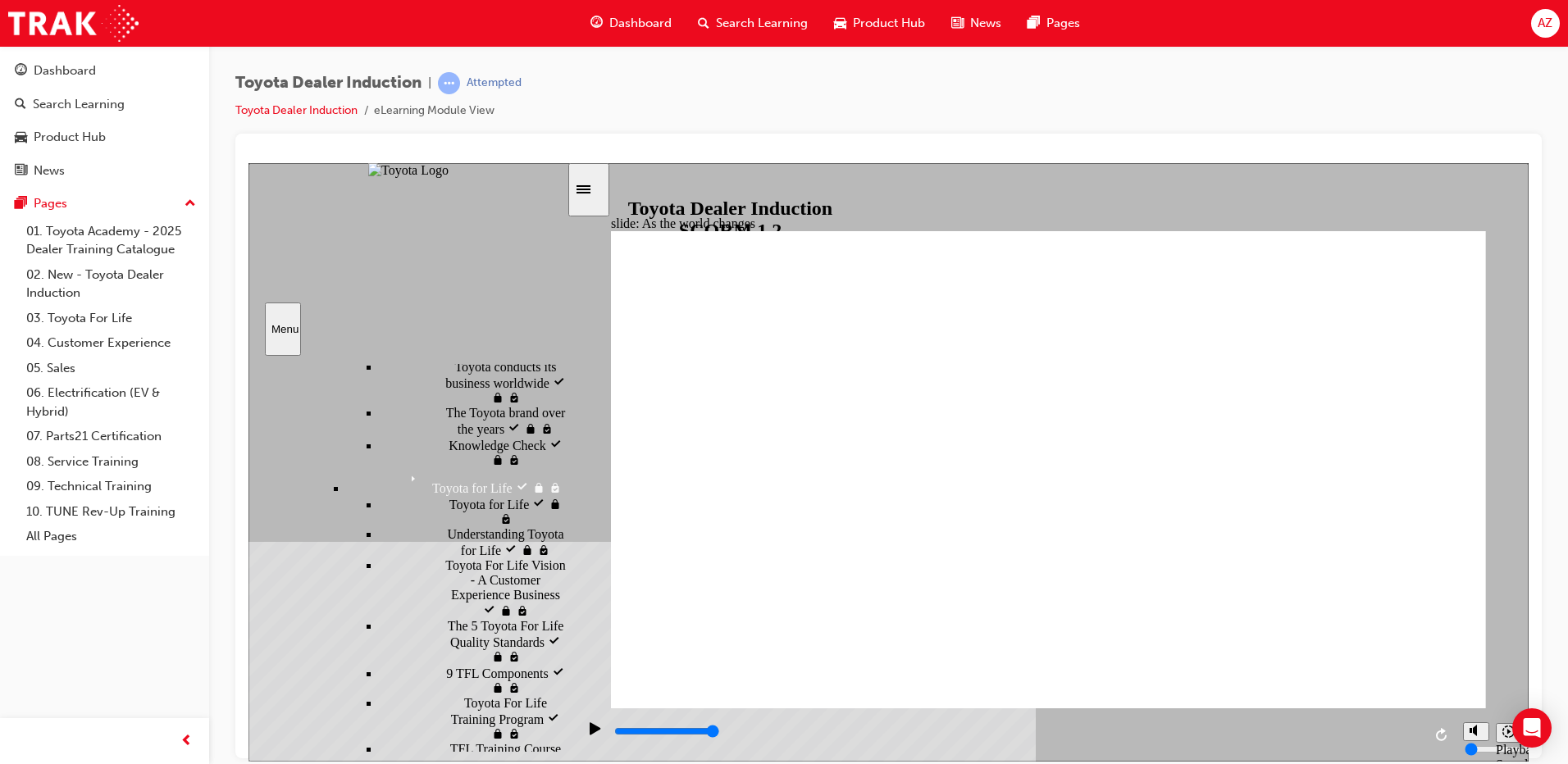
scroll to position [1071, 0]
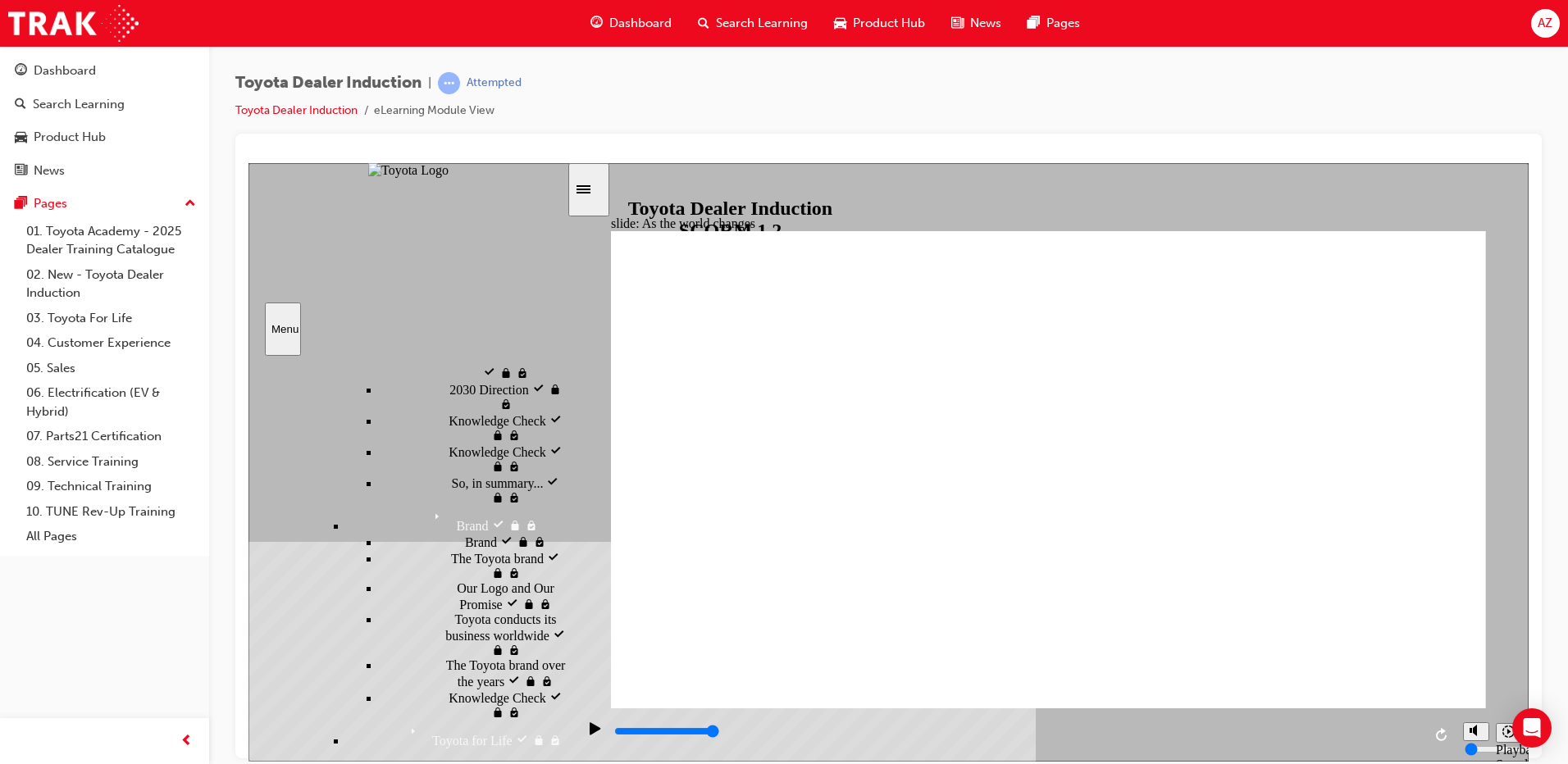
click at [599, 184] on icon "Sidebar Toggle" at bounding box center [589, 188] width 24 height 10
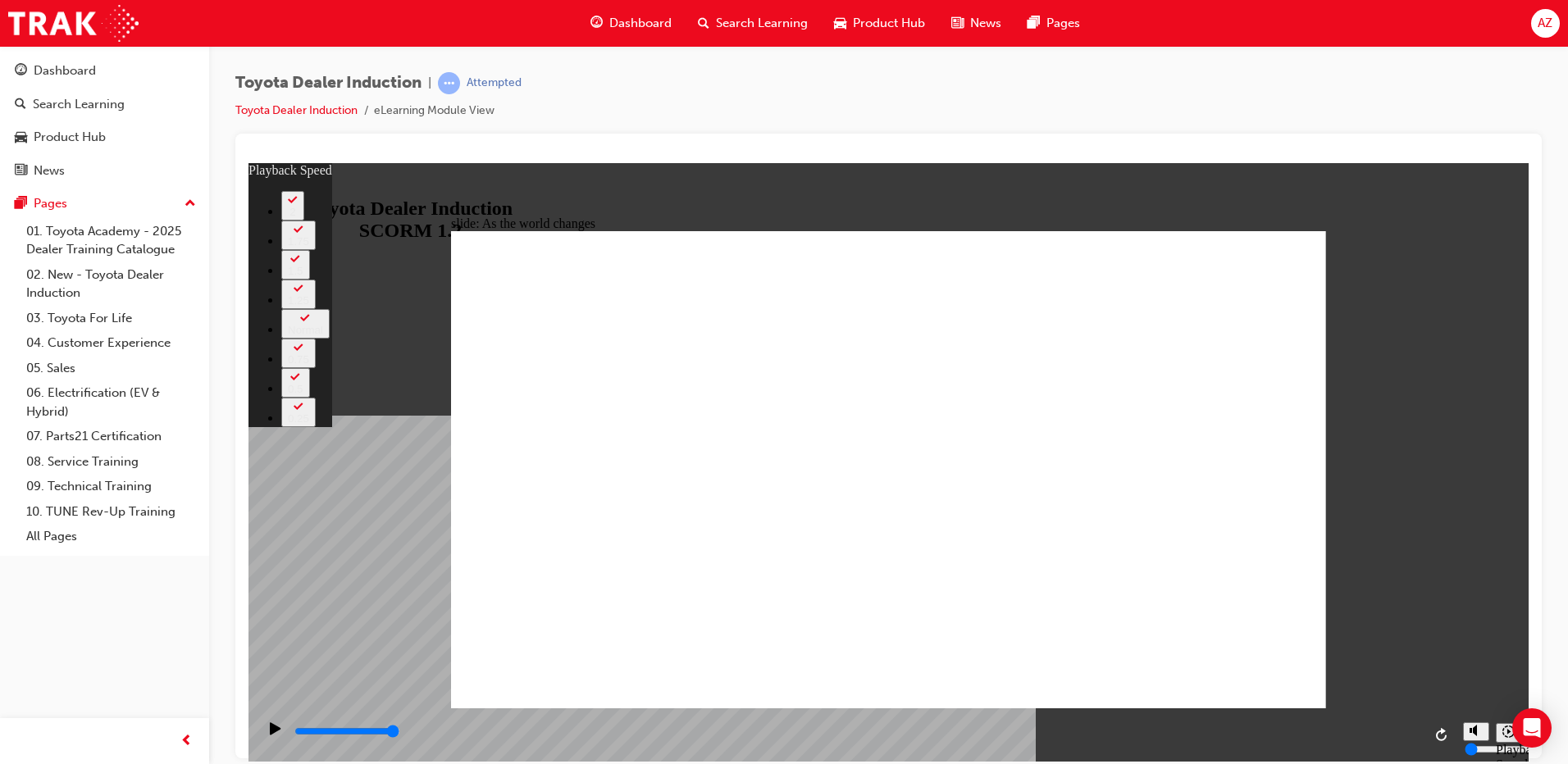
drag, startPoint x: 928, startPoint y: 674, endPoint x: 1033, endPoint y: 688, distance: 105.9
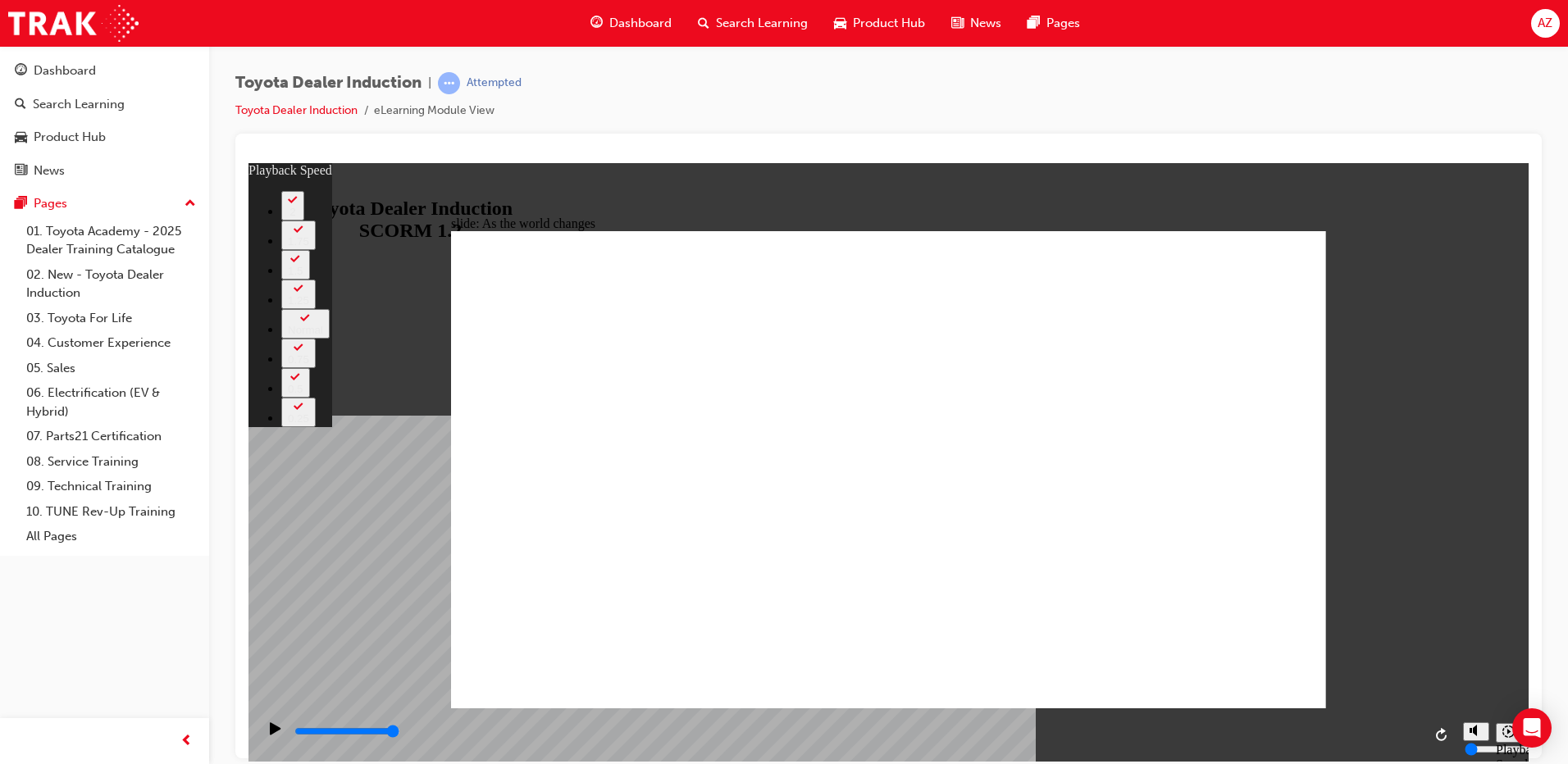
type input "128"
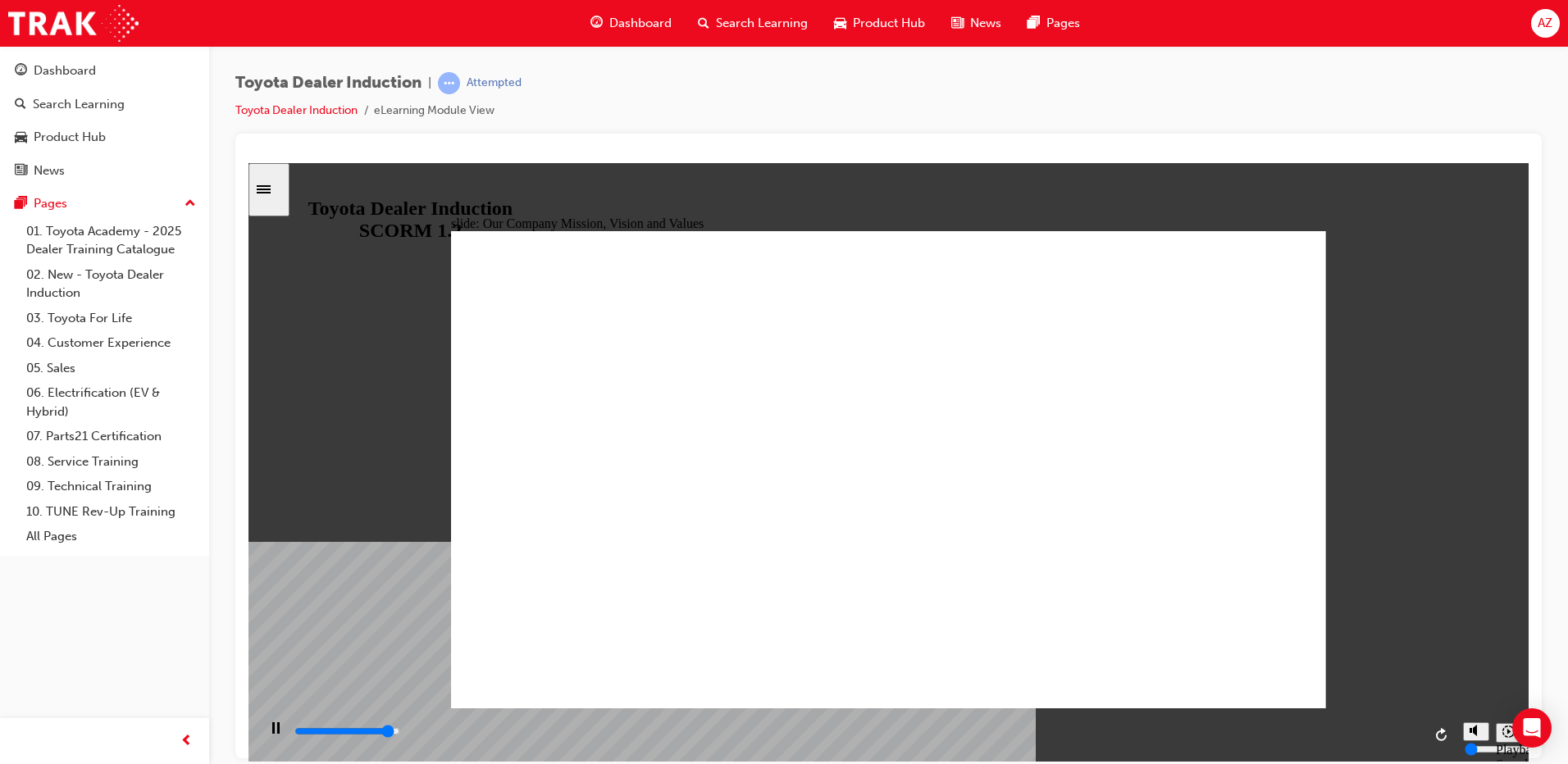
drag, startPoint x: 678, startPoint y: 285, endPoint x: 731, endPoint y: 326, distance: 67.0
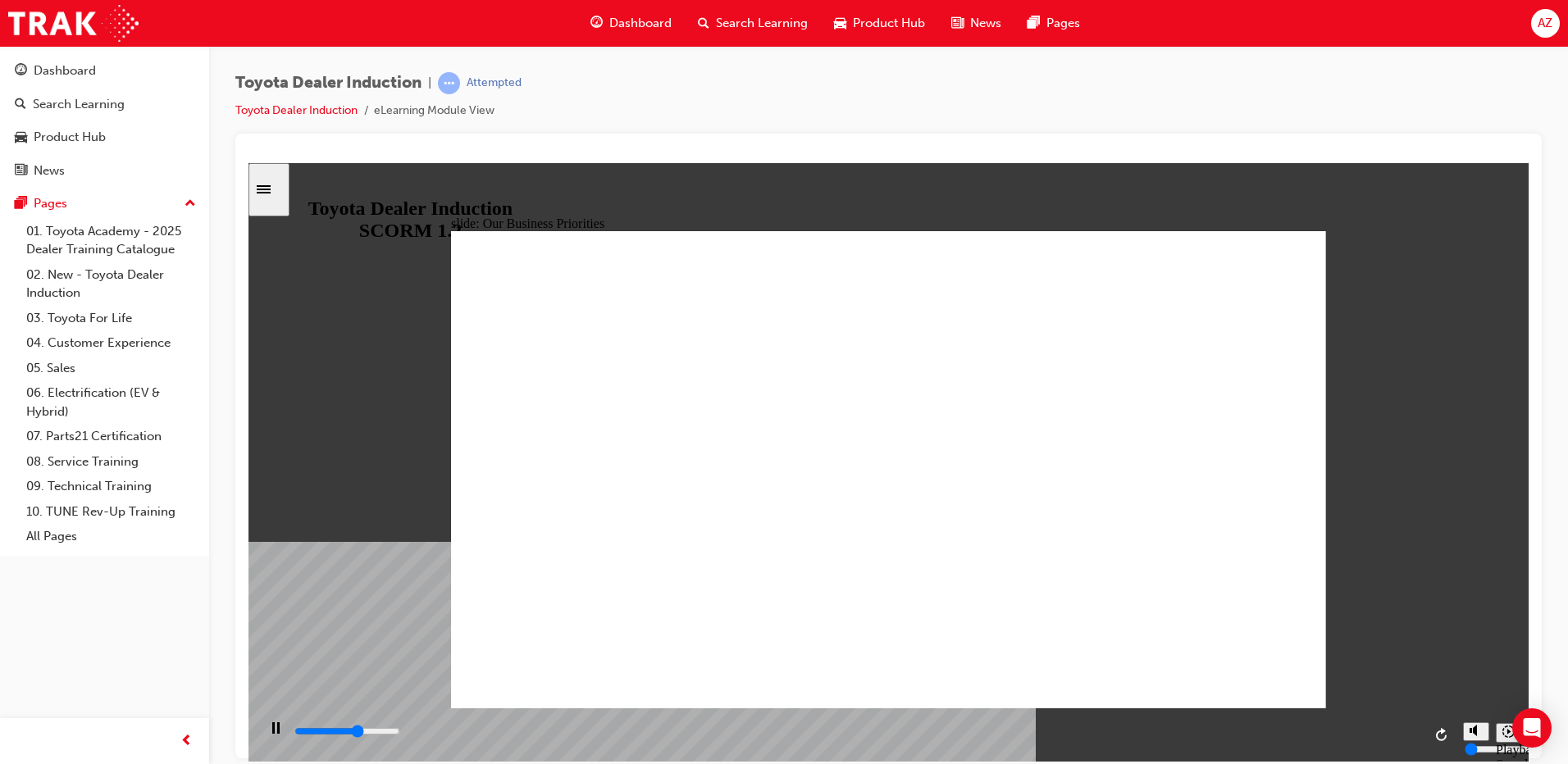
drag, startPoint x: 938, startPoint y: 423, endPoint x: 1153, endPoint y: 429, distance: 215.1
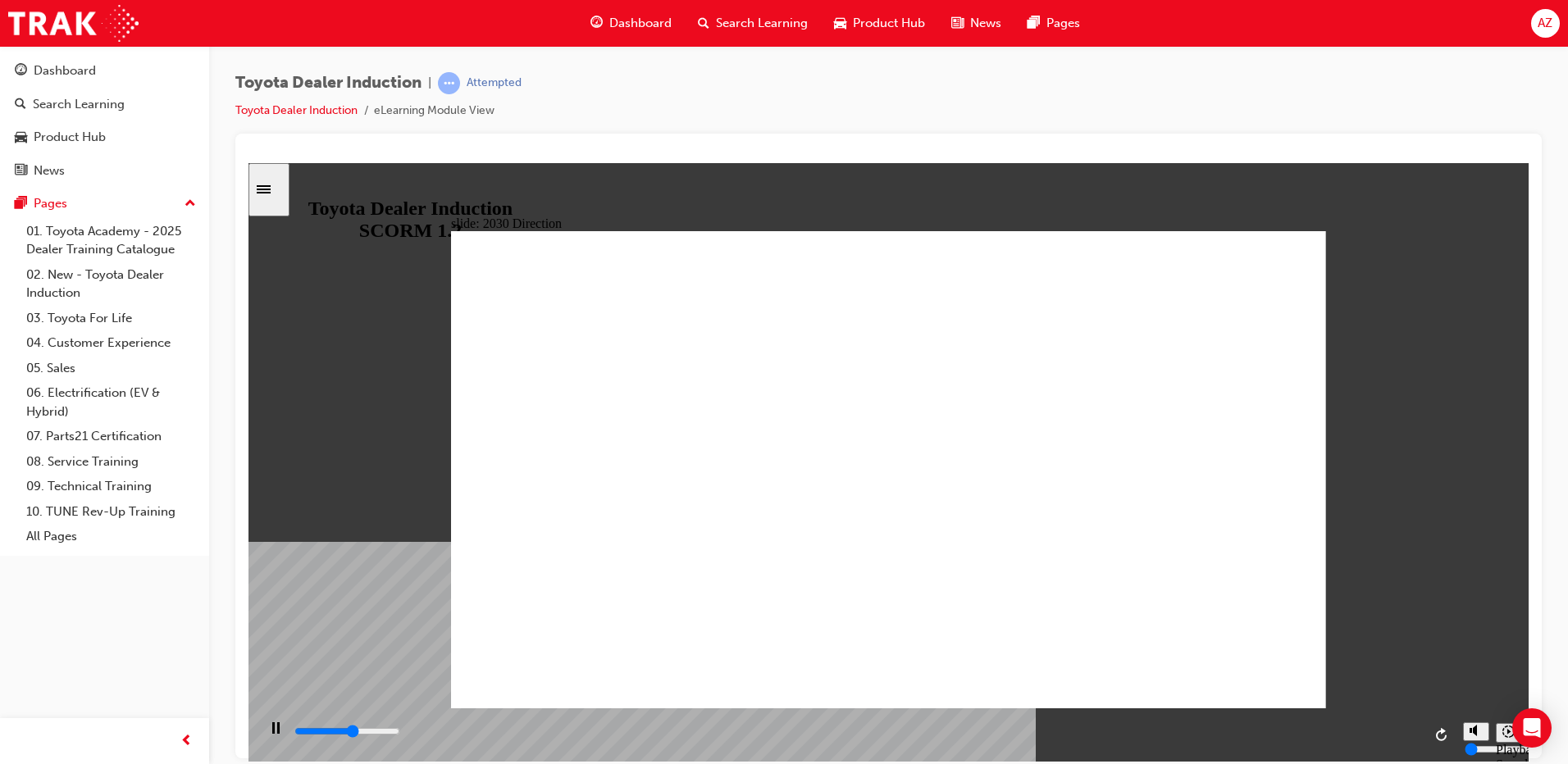
type input "5000"
type input "h"
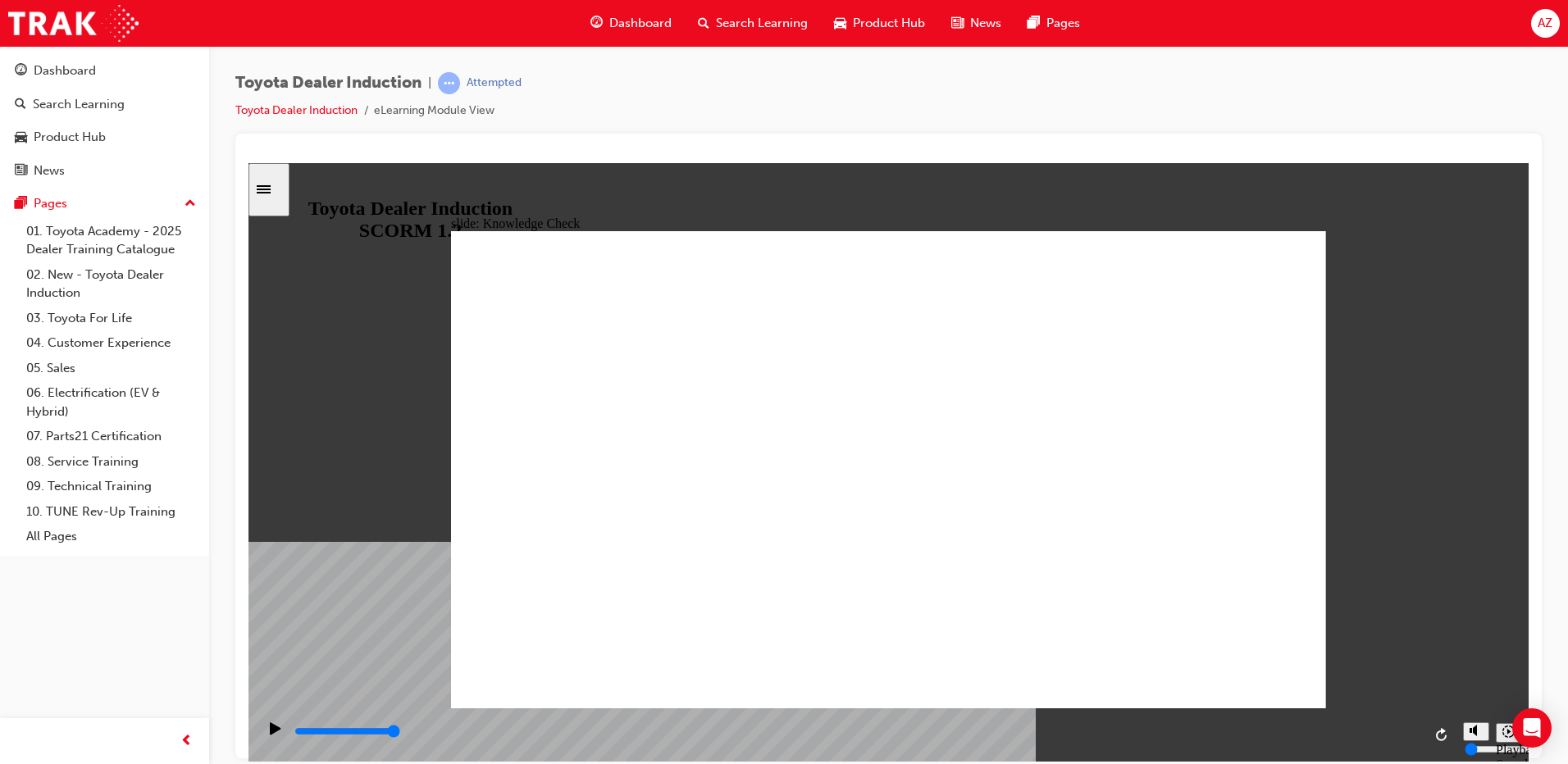
type input "h"
type input "ha"
type input "hap"
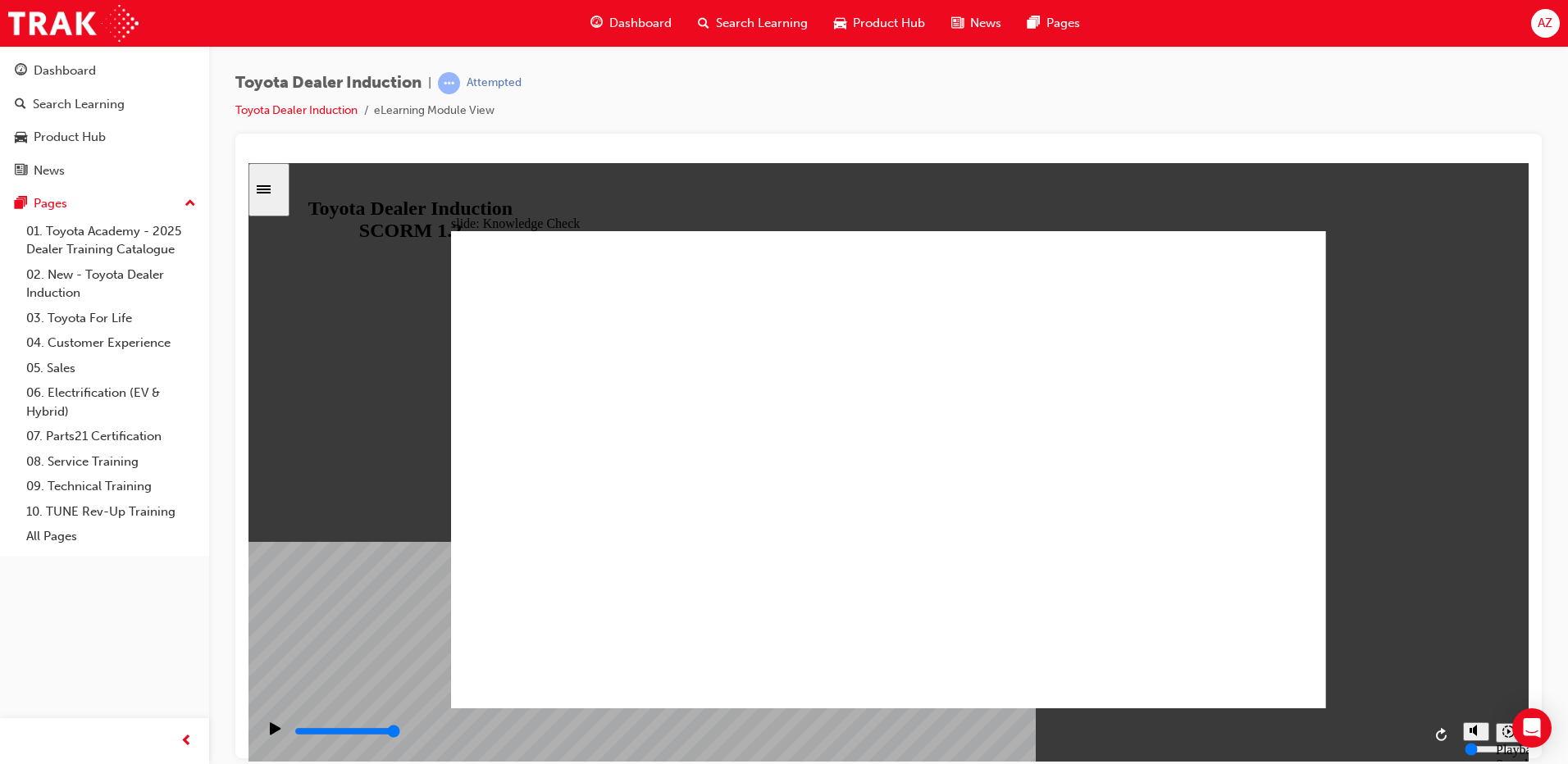
type input "happ"
type input "happi"
type input "happin"
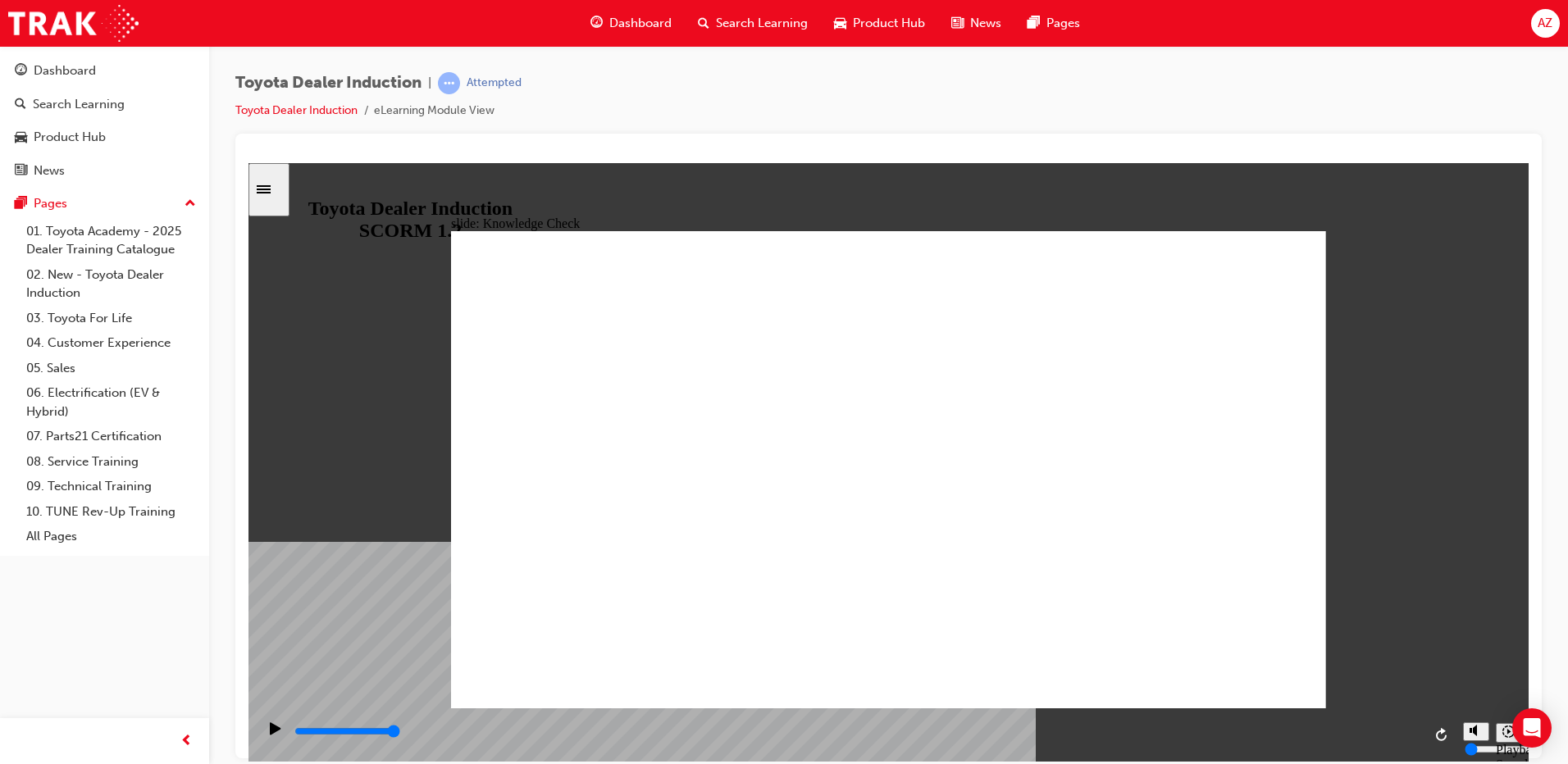
type input "happin"
type input "happine"
type input "happines"
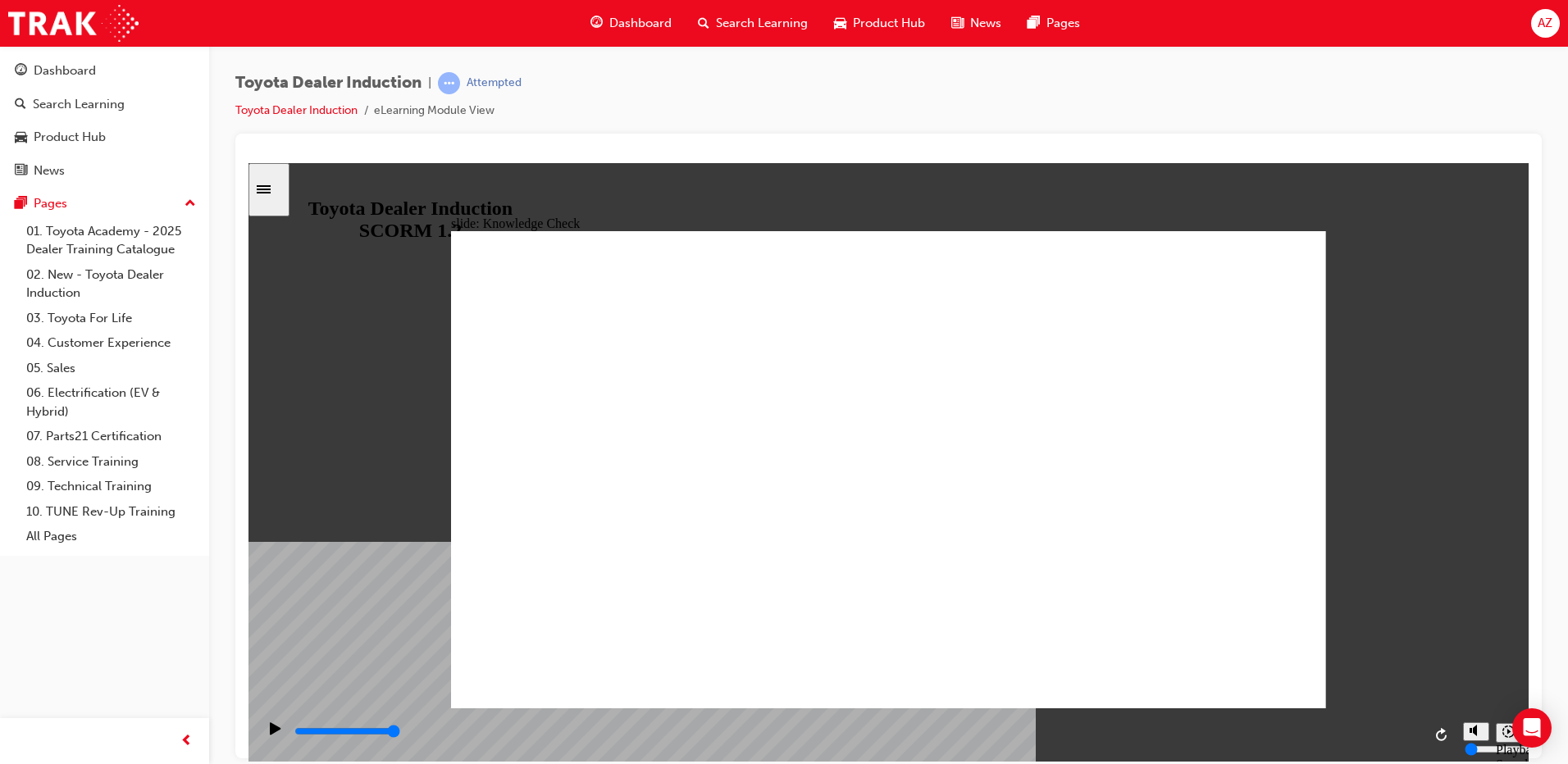
type input "happiness"
